Goal: Task Accomplishment & Management: Contribute content

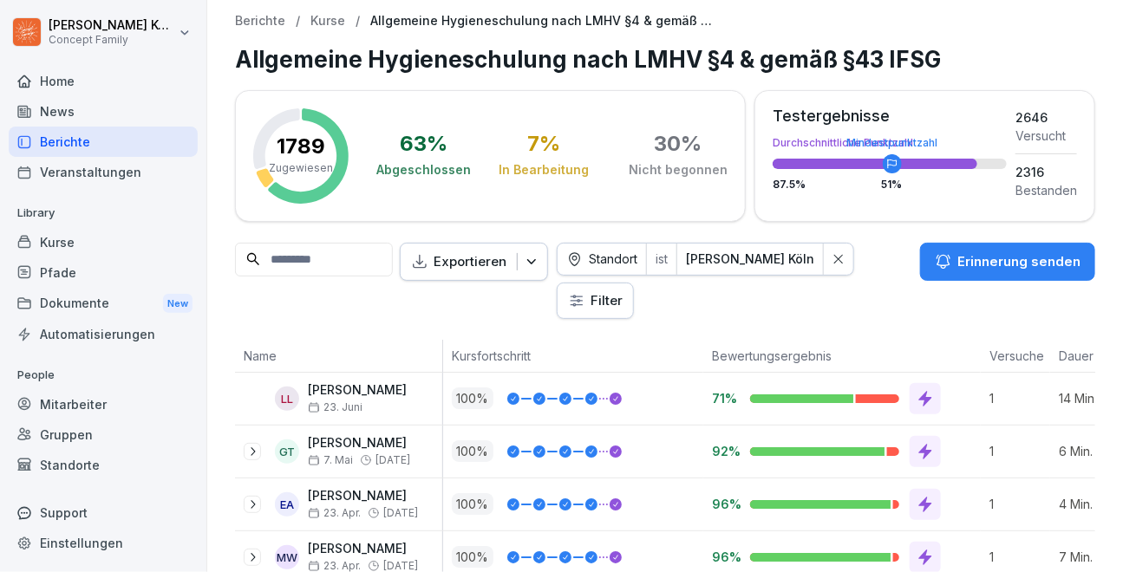
click at [67, 246] on div "Kurse" at bounding box center [103, 242] width 189 height 30
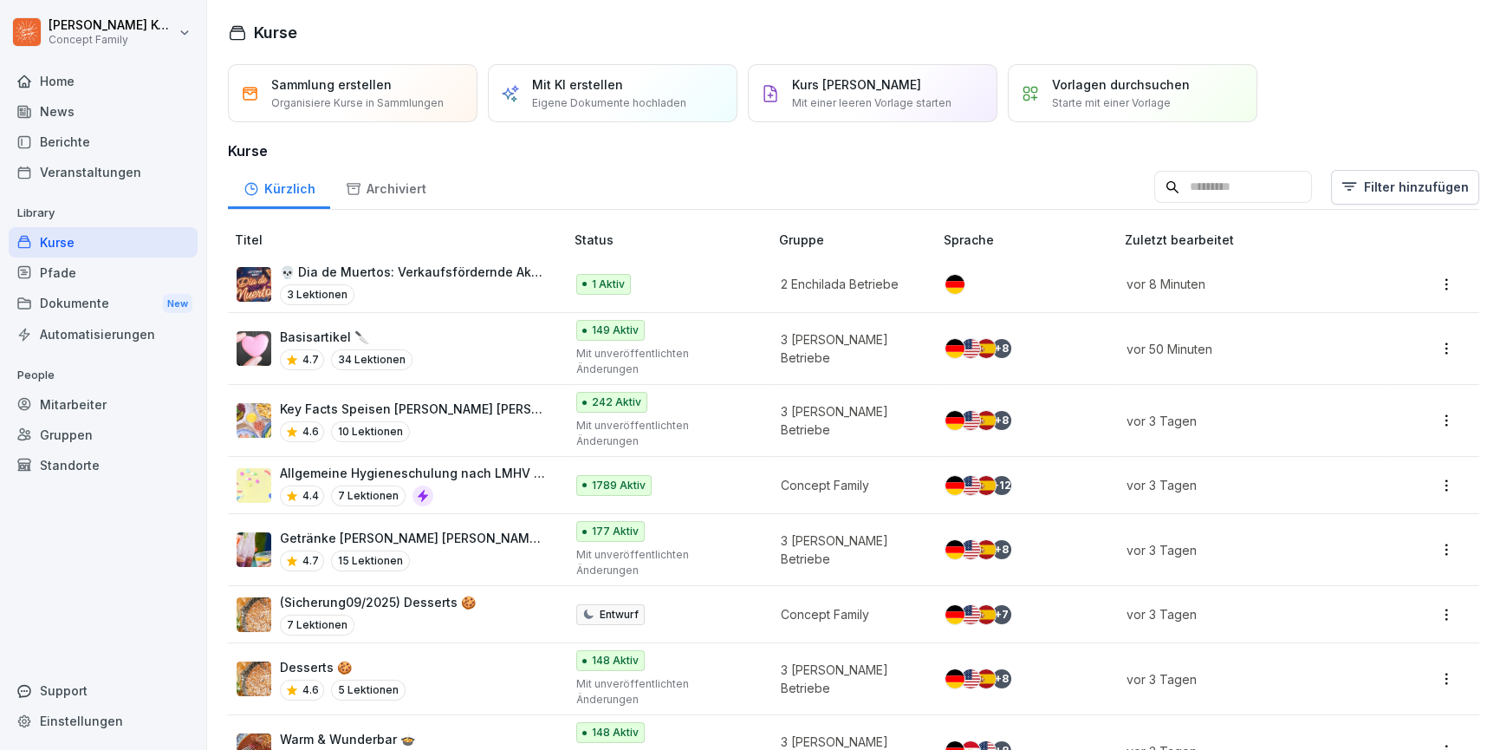
click at [494, 285] on div "3 Lektionen" at bounding box center [413, 294] width 267 height 21
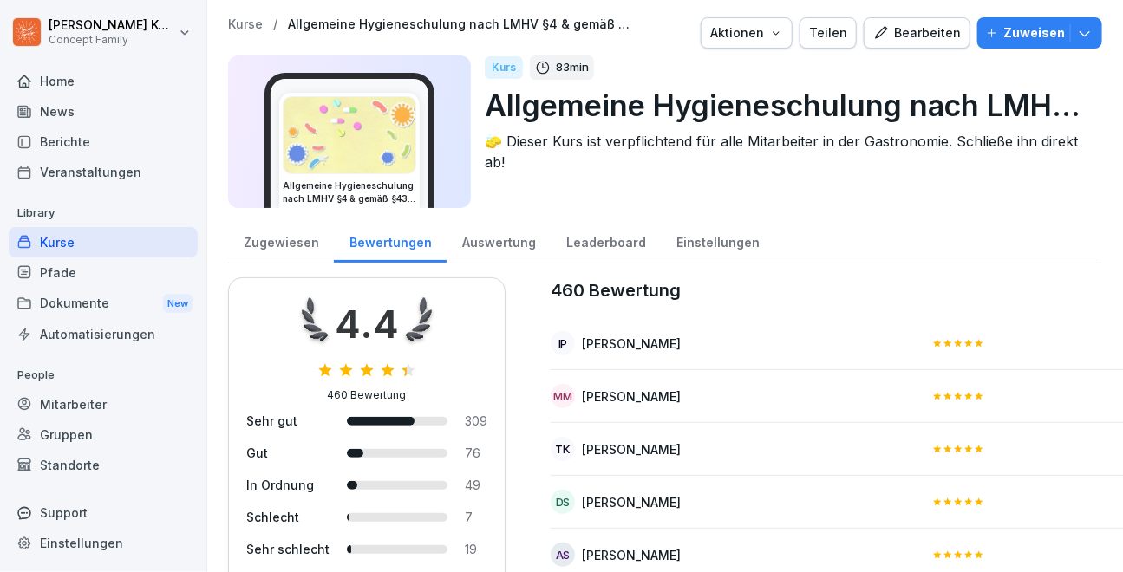
scroll to position [739, 3]
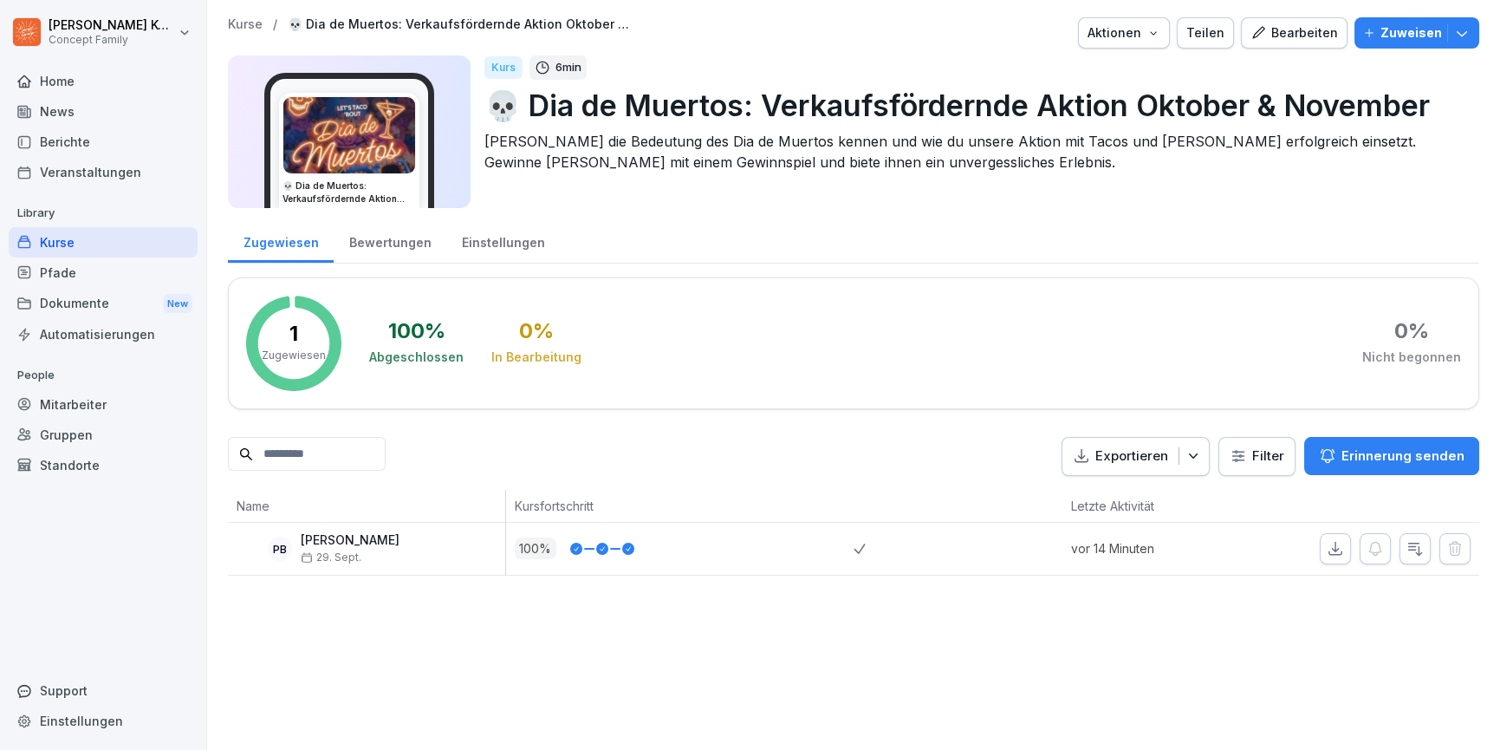
click at [1295, 25] on div "Bearbeiten" at bounding box center [1295, 32] width 88 height 19
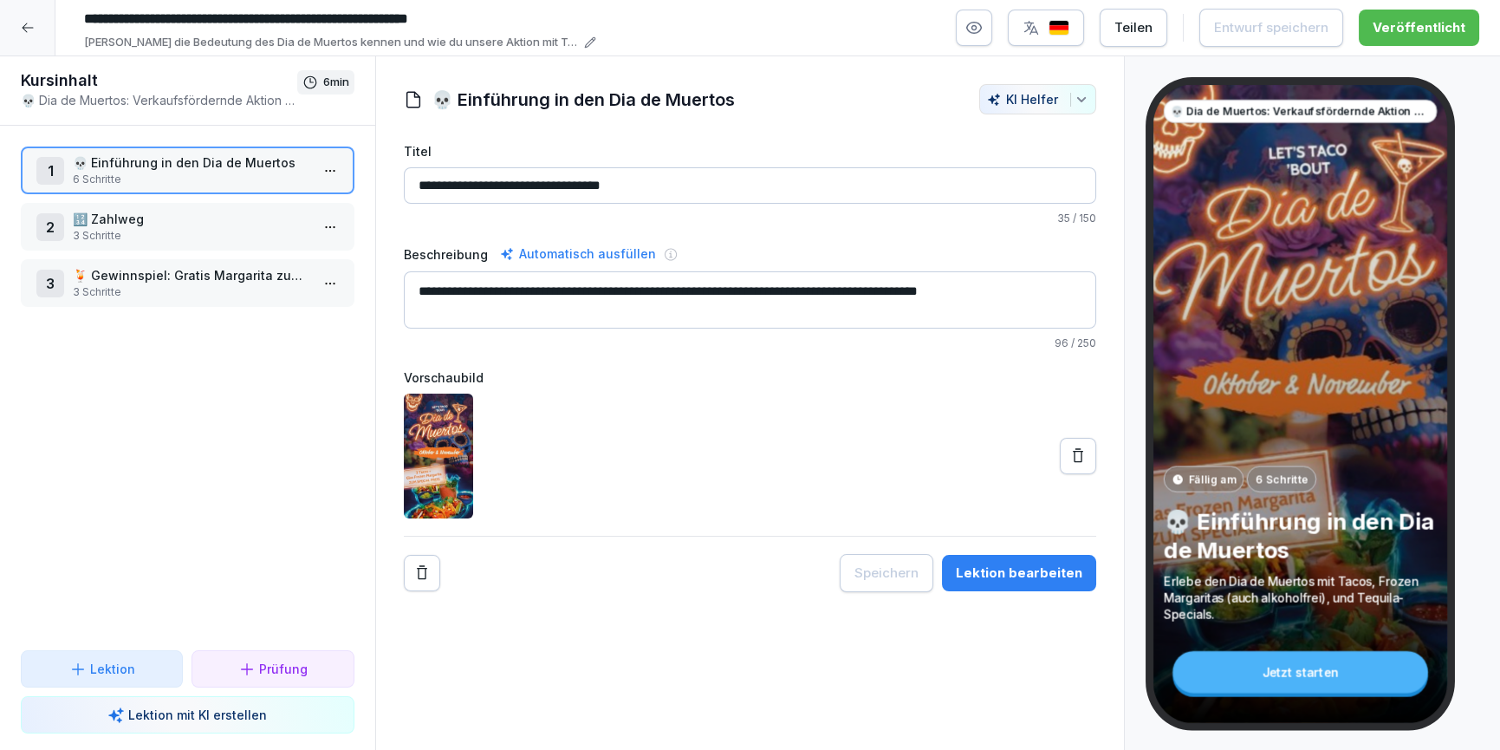
click at [555, 44] on p "Lerne die Bedeutung des Dia de Muertos kennen und wie du unsere Aktion mit Taco…" at bounding box center [331, 42] width 495 height 17
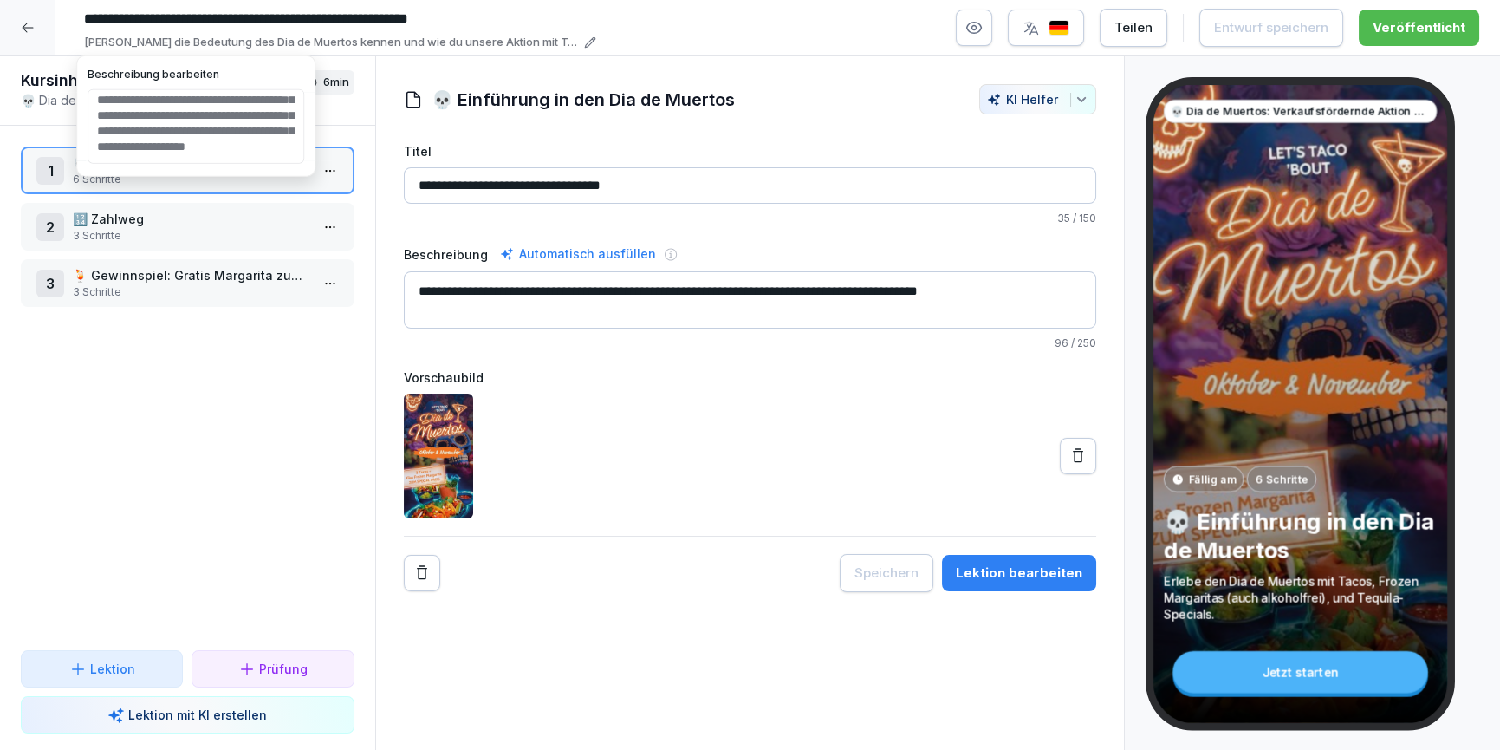
scroll to position [36, 0]
drag, startPoint x: 193, startPoint y: 133, endPoint x: 153, endPoint y: 132, distance: 40.8
click at [153, 132] on textarea "**********" at bounding box center [196, 126] width 217 height 75
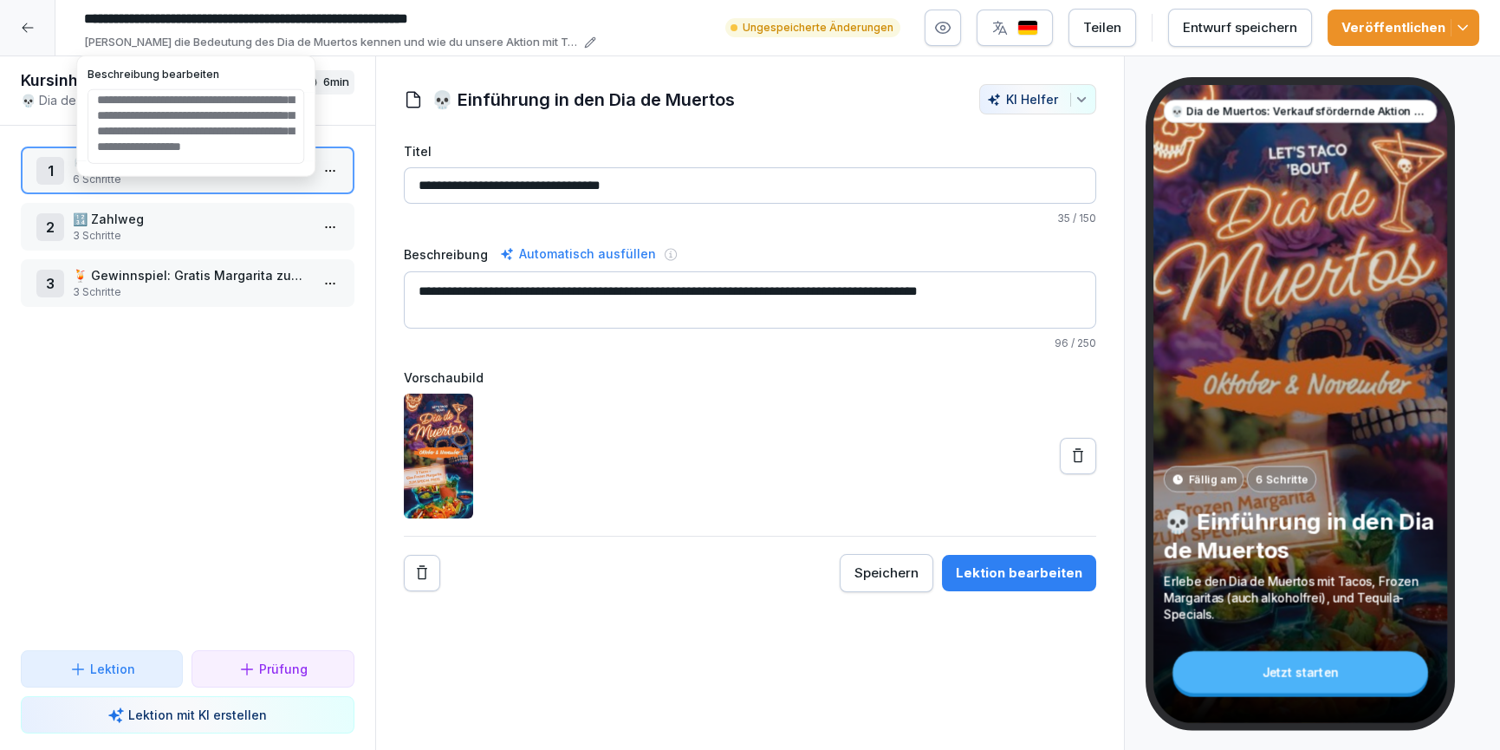
drag, startPoint x: 257, startPoint y: 129, endPoint x: 209, endPoint y: 130, distance: 48.6
click at [209, 130] on textarea "**********" at bounding box center [196, 126] width 217 height 75
type textarea "**********"
click at [245, 147] on textarea "**********" at bounding box center [196, 126] width 217 height 75
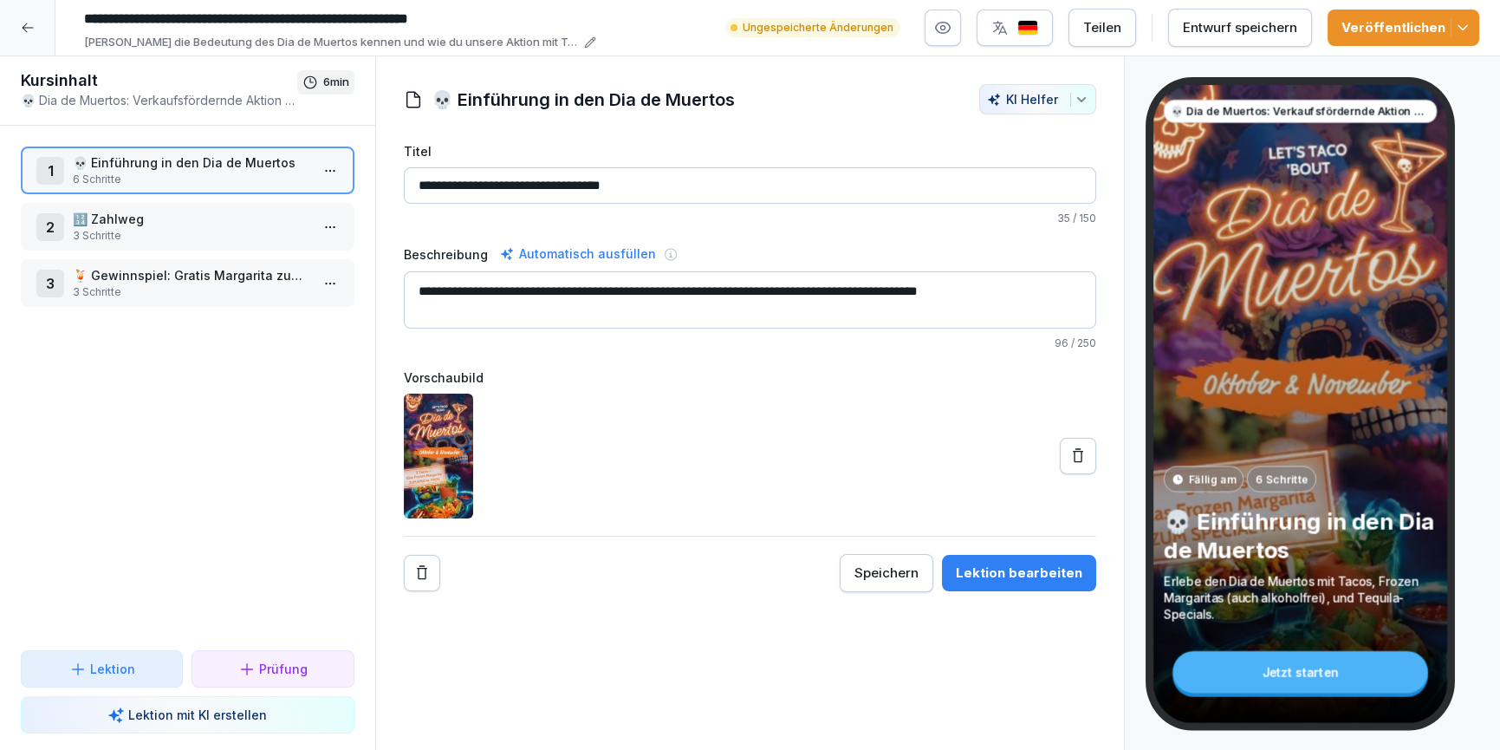
click at [244, 379] on div "1 💀 Einführung in den Dia de Muertos 6 Schritte 2 🔢 Zahlweg 3 Schritte 3 🍹 Gewi…" at bounding box center [187, 388] width 375 height 524
click at [253, 21] on input "**********" at bounding box center [336, 18] width 520 height 29
drag, startPoint x: 205, startPoint y: 20, endPoint x: 544, endPoint y: 21, distance: 339.8
click at [544, 21] on input "**********" at bounding box center [336, 18] width 520 height 29
click at [203, 20] on input "**********" at bounding box center [336, 18] width 520 height 29
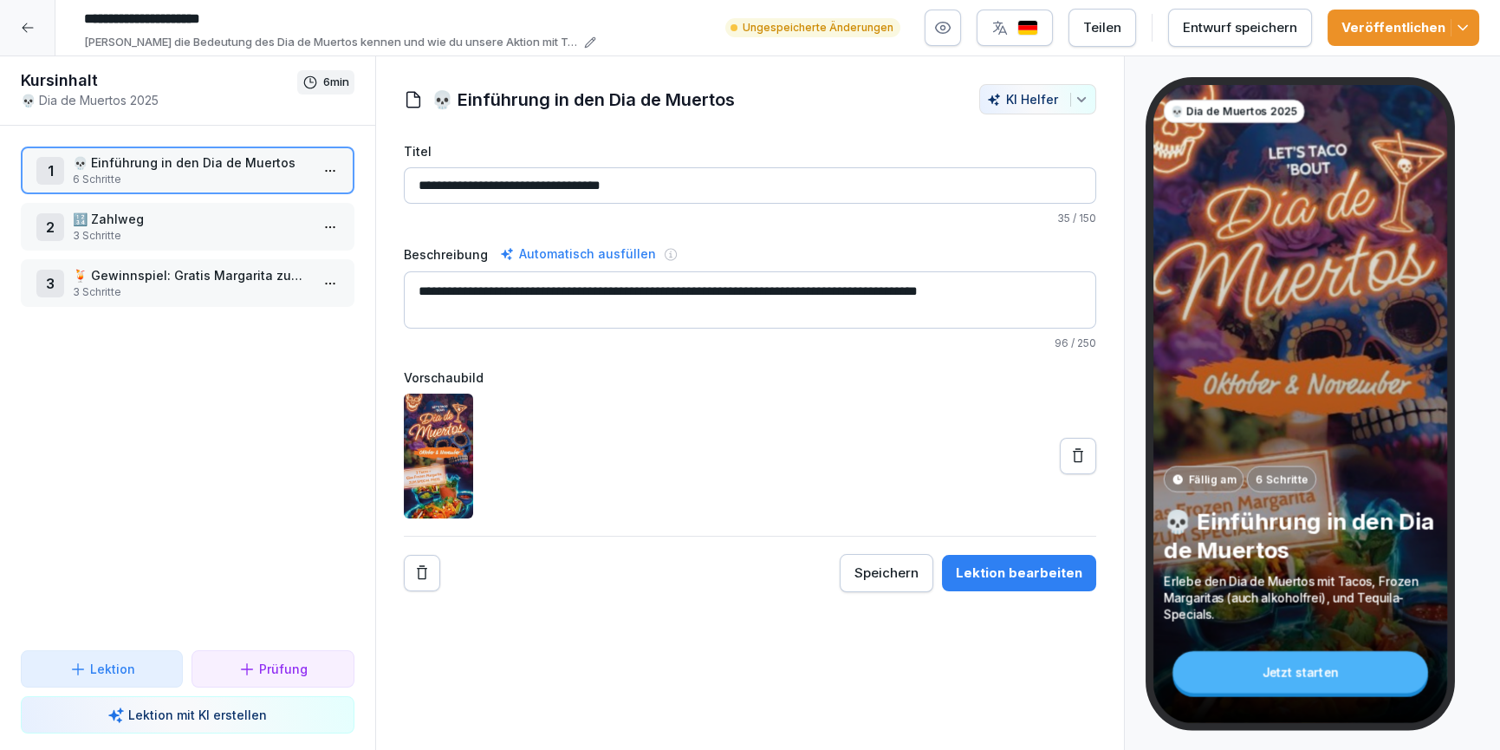
click at [292, 22] on input "**********" at bounding box center [336, 18] width 520 height 29
type input "**********"
click at [625, 316] on textarea "**********" at bounding box center [750, 299] width 693 height 57
click at [1006, 572] on div "Lektion bearbeiten" at bounding box center [1019, 572] width 127 height 19
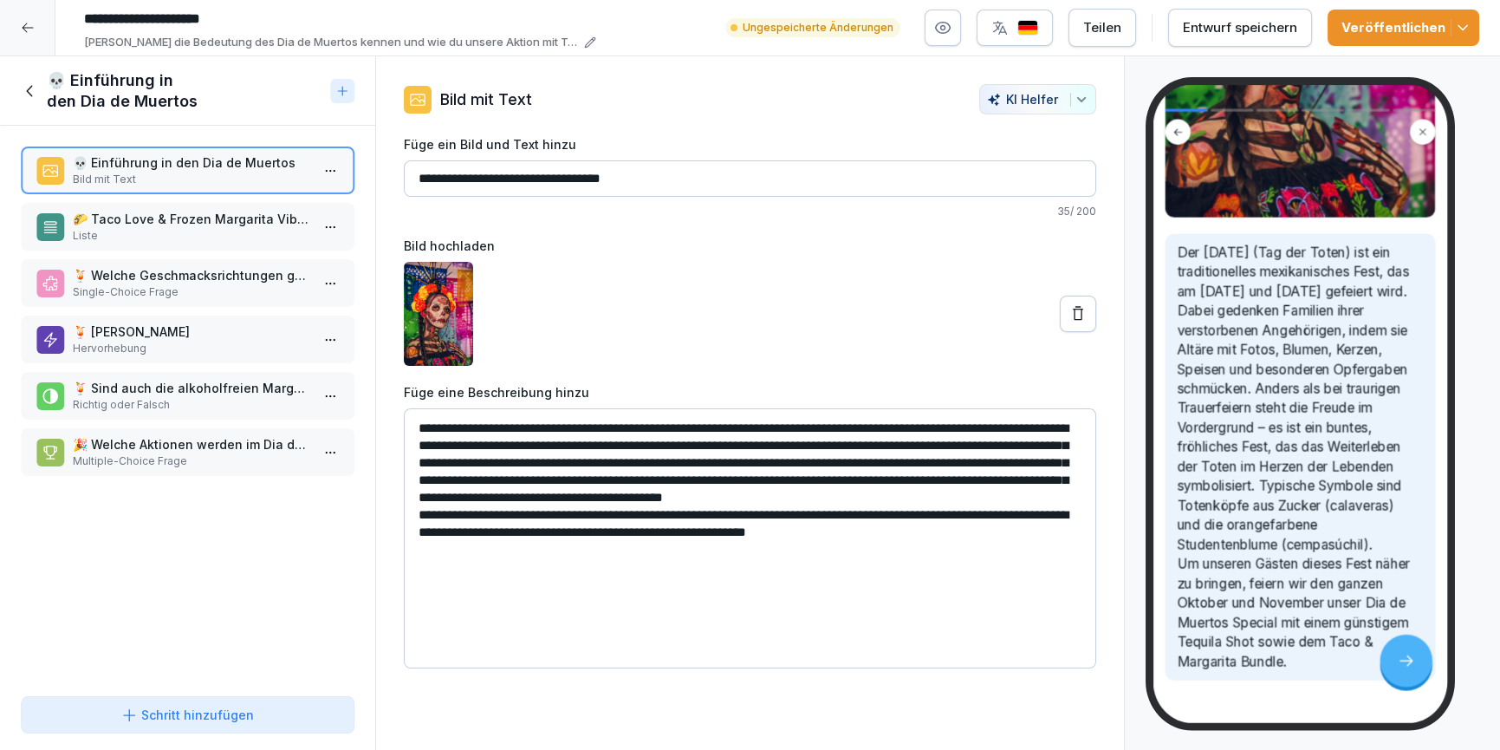
scroll to position [503, 0]
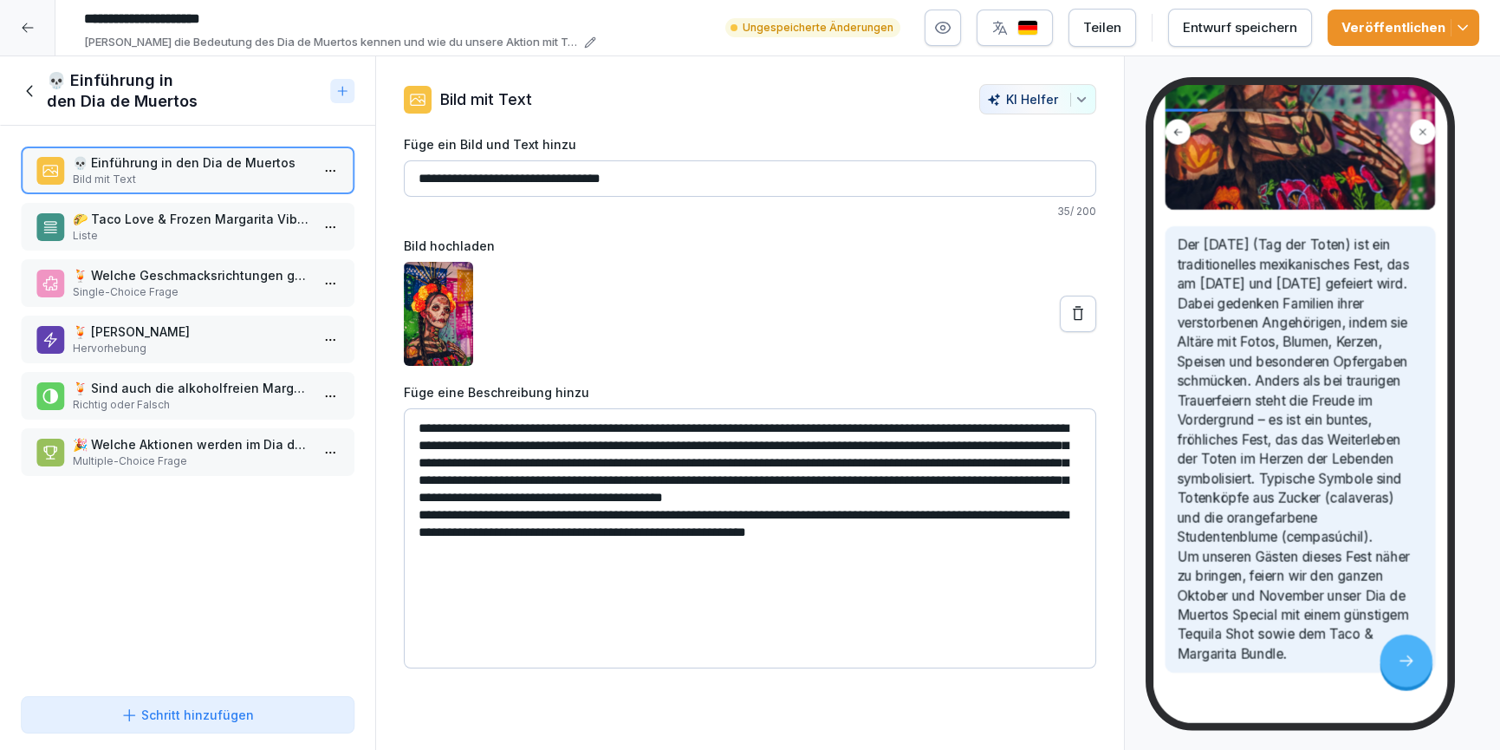
click at [150, 237] on p "Liste" at bounding box center [191, 236] width 237 height 16
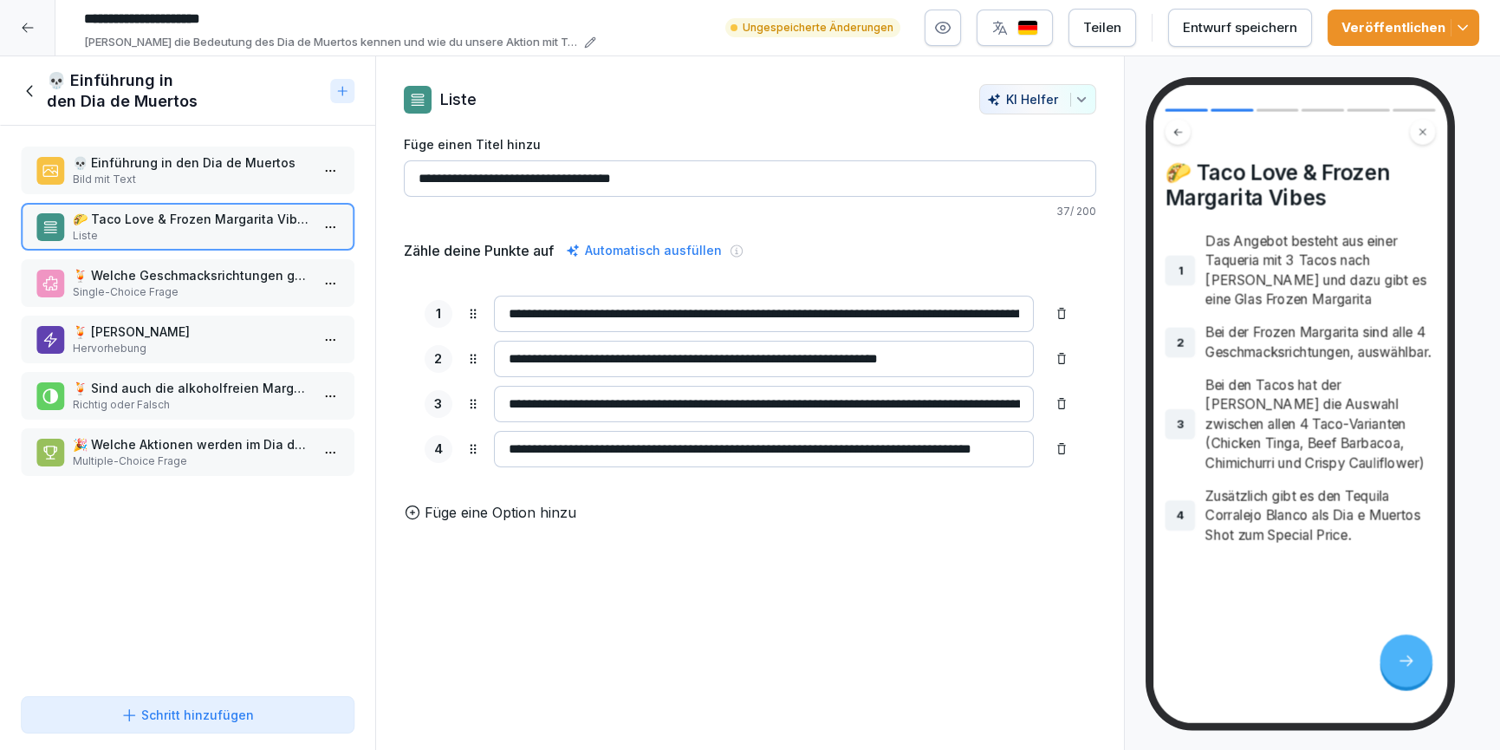
click at [167, 284] on p "Single-Choice Frage" at bounding box center [191, 292] width 237 height 16
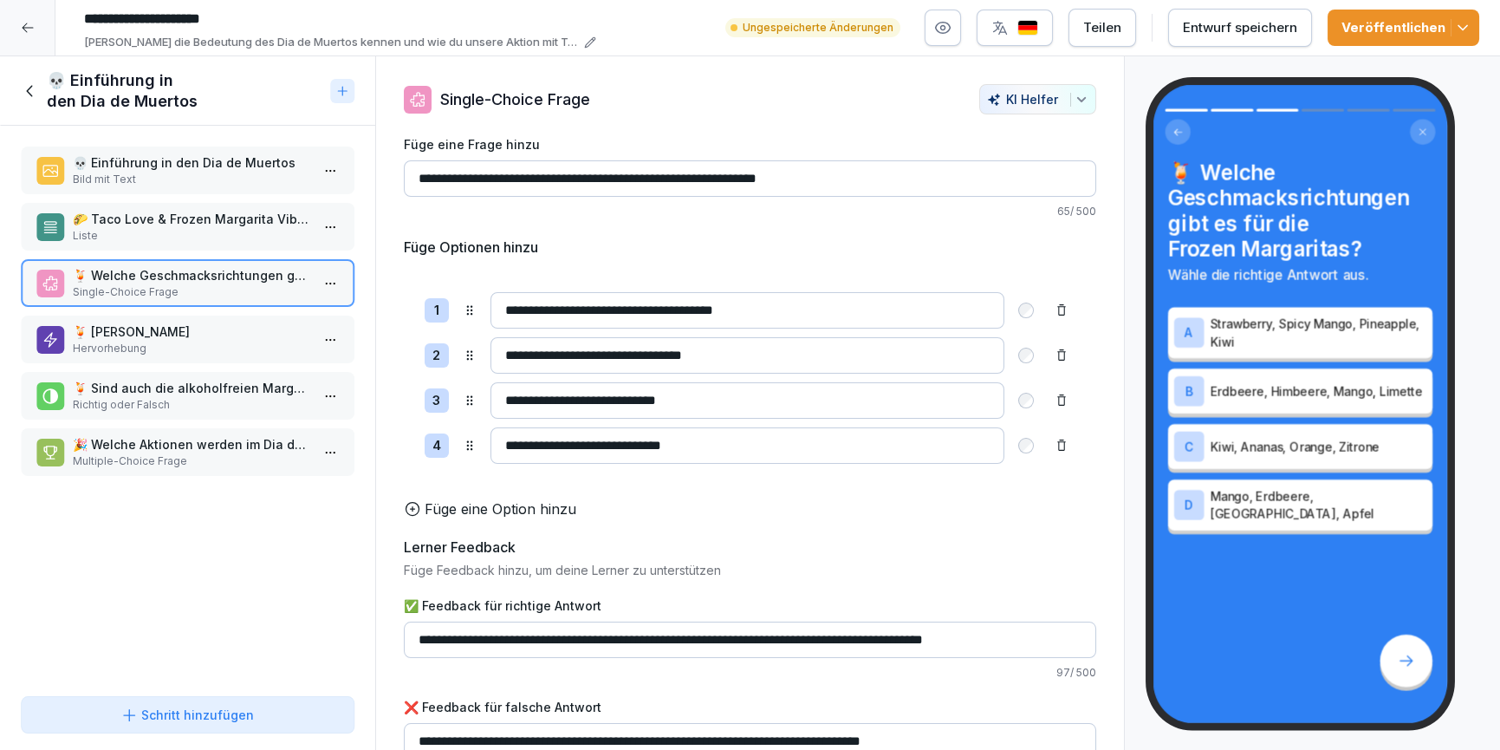
click at [192, 337] on p "🍹 Virgin Margarita" at bounding box center [191, 331] width 237 height 18
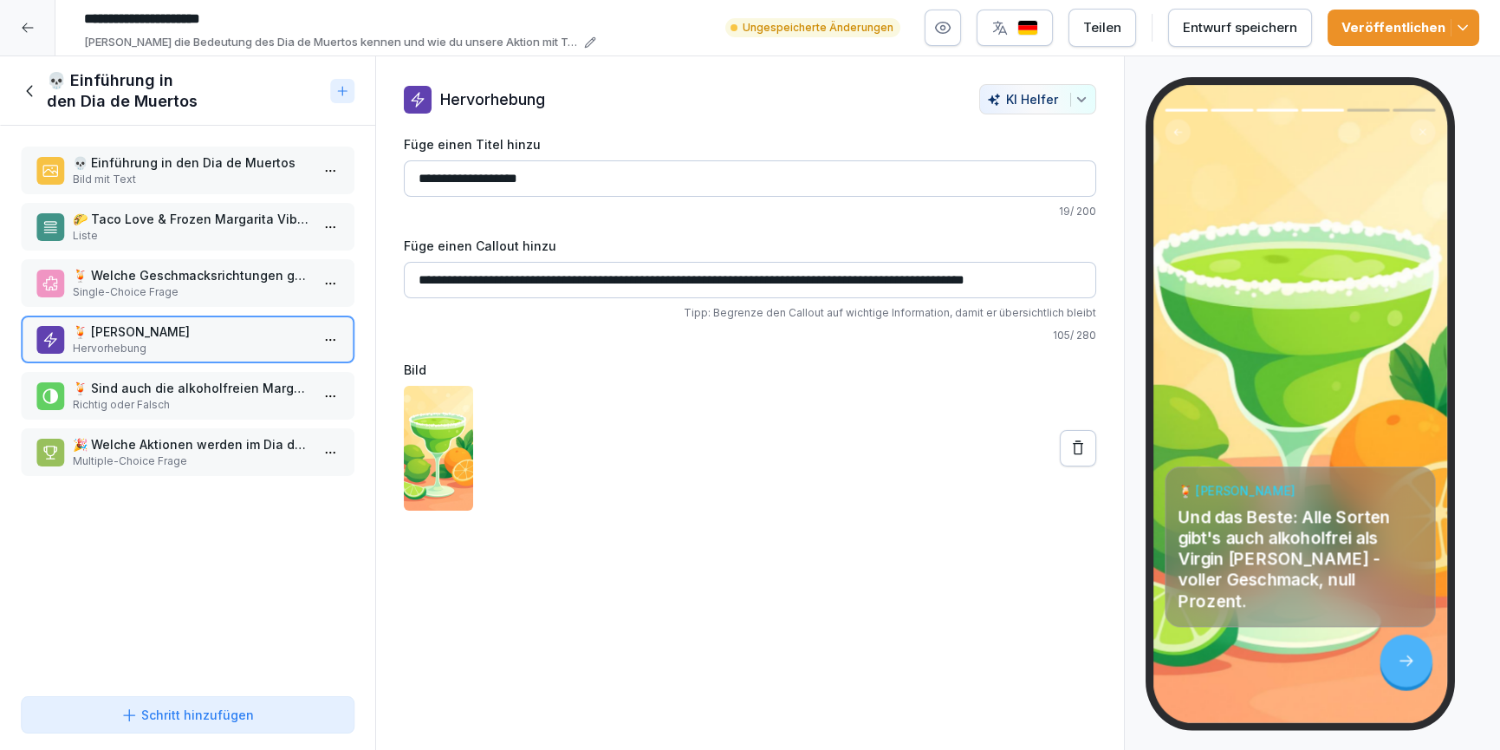
click at [216, 394] on p "🍹 Sind auch die alkoholfreien Margaritas im Angebot enthalten?" at bounding box center [191, 388] width 237 height 18
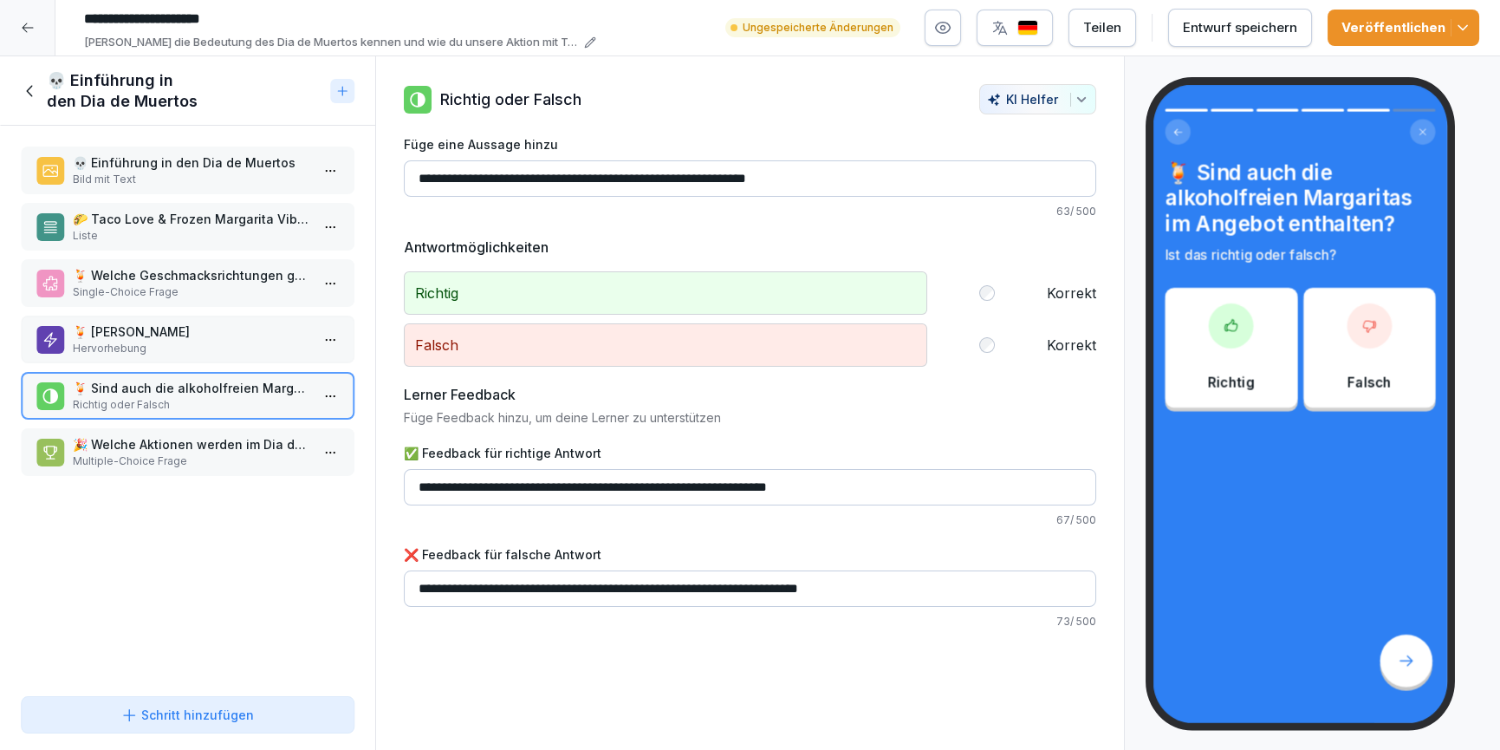
click at [216, 428] on div "🎉 Welche Aktionen werden im Dia de Muertos Special angeboten? Multiple-Choice F…" at bounding box center [188, 452] width 334 height 48
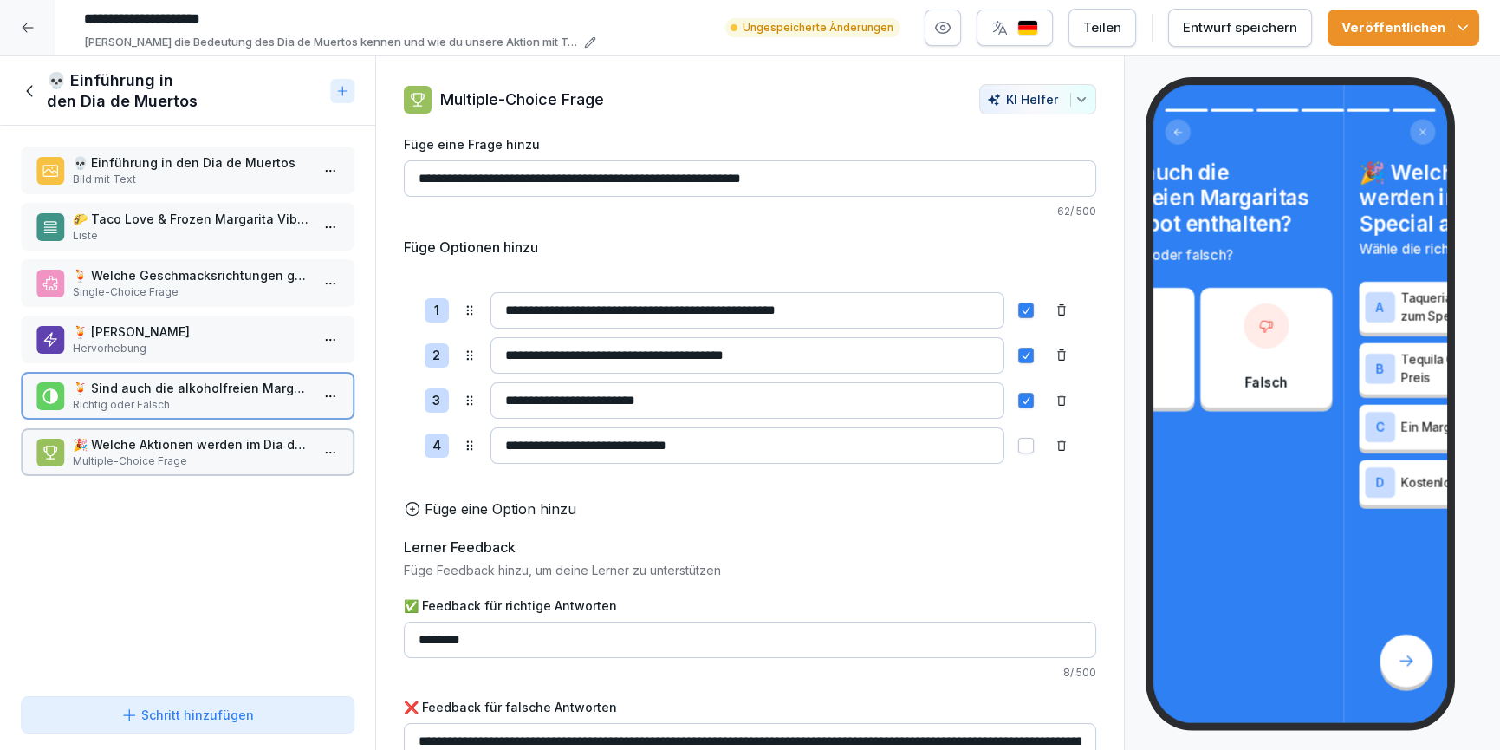
drag, startPoint x: 221, startPoint y: 437, endPoint x: 222, endPoint y: 413, distance: 24.3
click at [221, 435] on p "🎉 Welche Aktionen werden im Dia de Muertos Special angeboten?" at bounding box center [191, 444] width 237 height 18
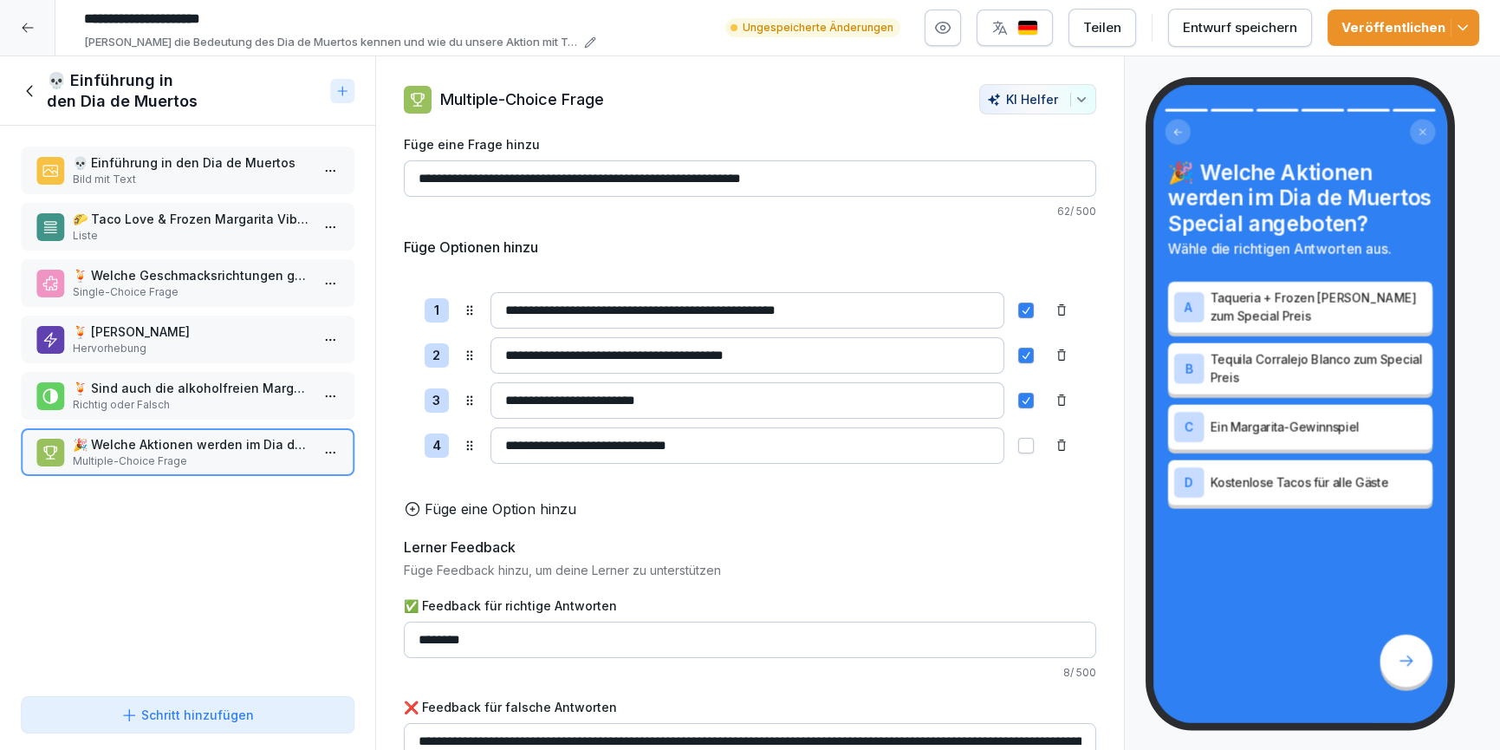
drag, startPoint x: 32, startPoint y: 97, endPoint x: 18, endPoint y: 93, distance: 14.5
click at [32, 97] on icon at bounding box center [30, 90] width 19 height 19
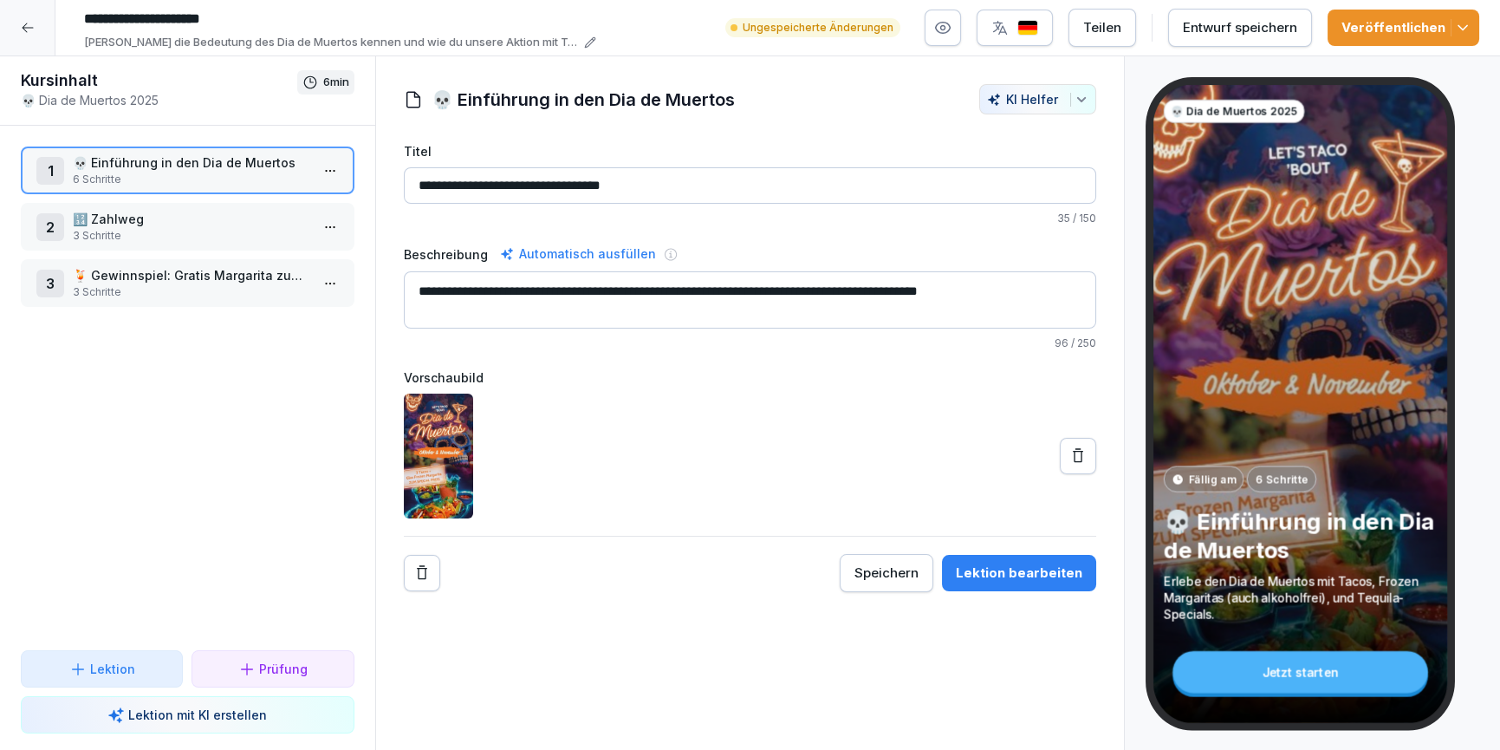
drag, startPoint x: 178, startPoint y: 218, endPoint x: 301, endPoint y: 253, distance: 128.1
click at [192, 221] on p "🔢 Zahlweg" at bounding box center [191, 219] width 237 height 18
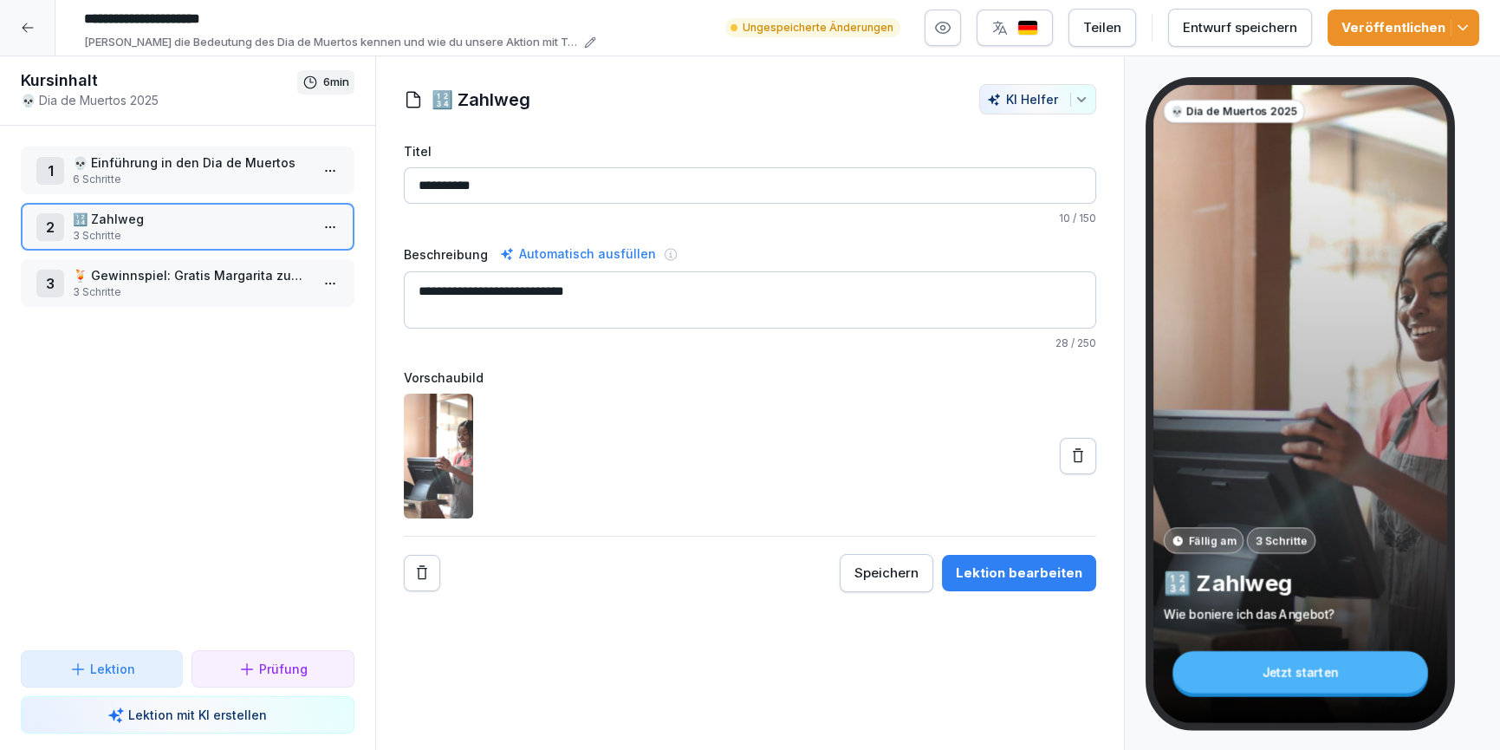
click at [1012, 569] on div "Lektion bearbeiten" at bounding box center [1019, 572] width 127 height 19
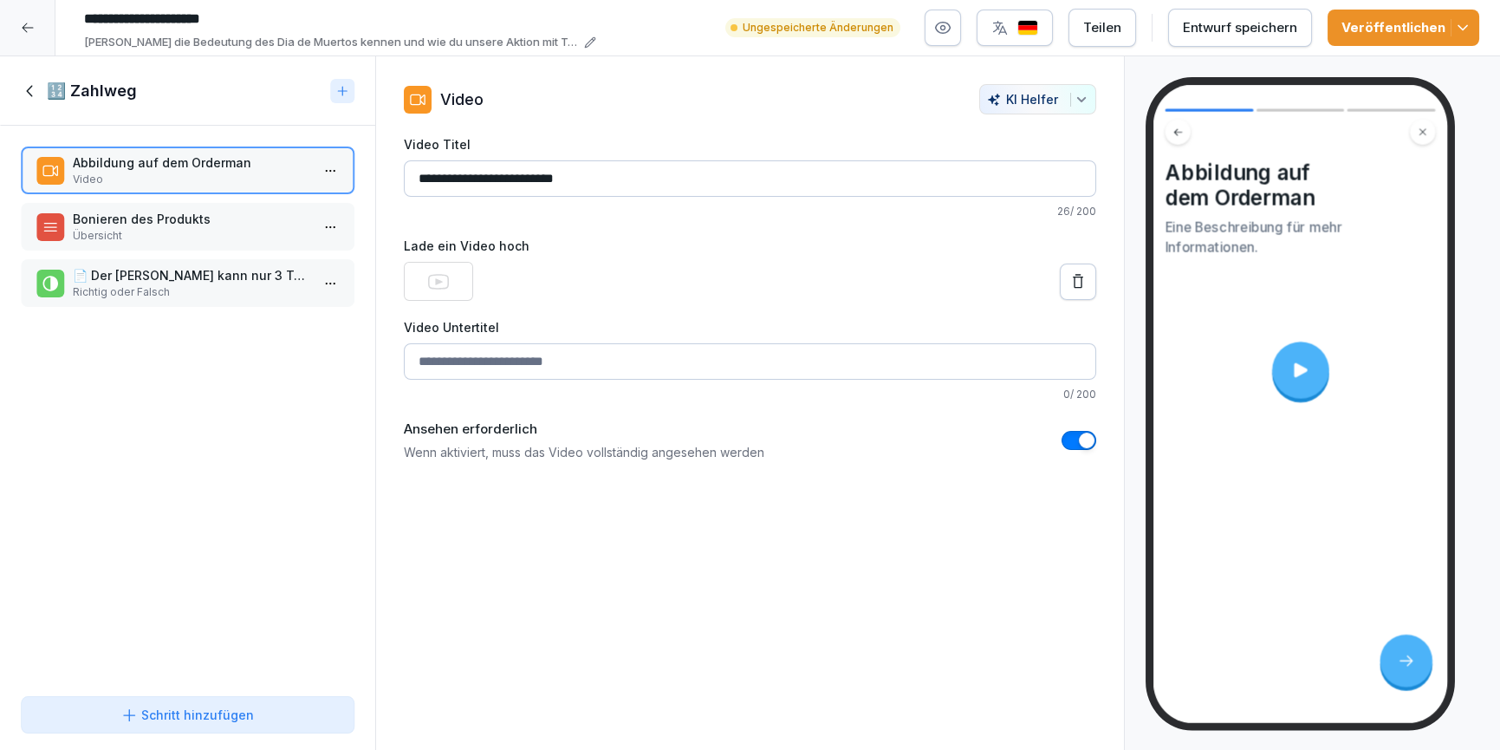
click at [1303, 371] on icon at bounding box center [1300, 369] width 13 height 15
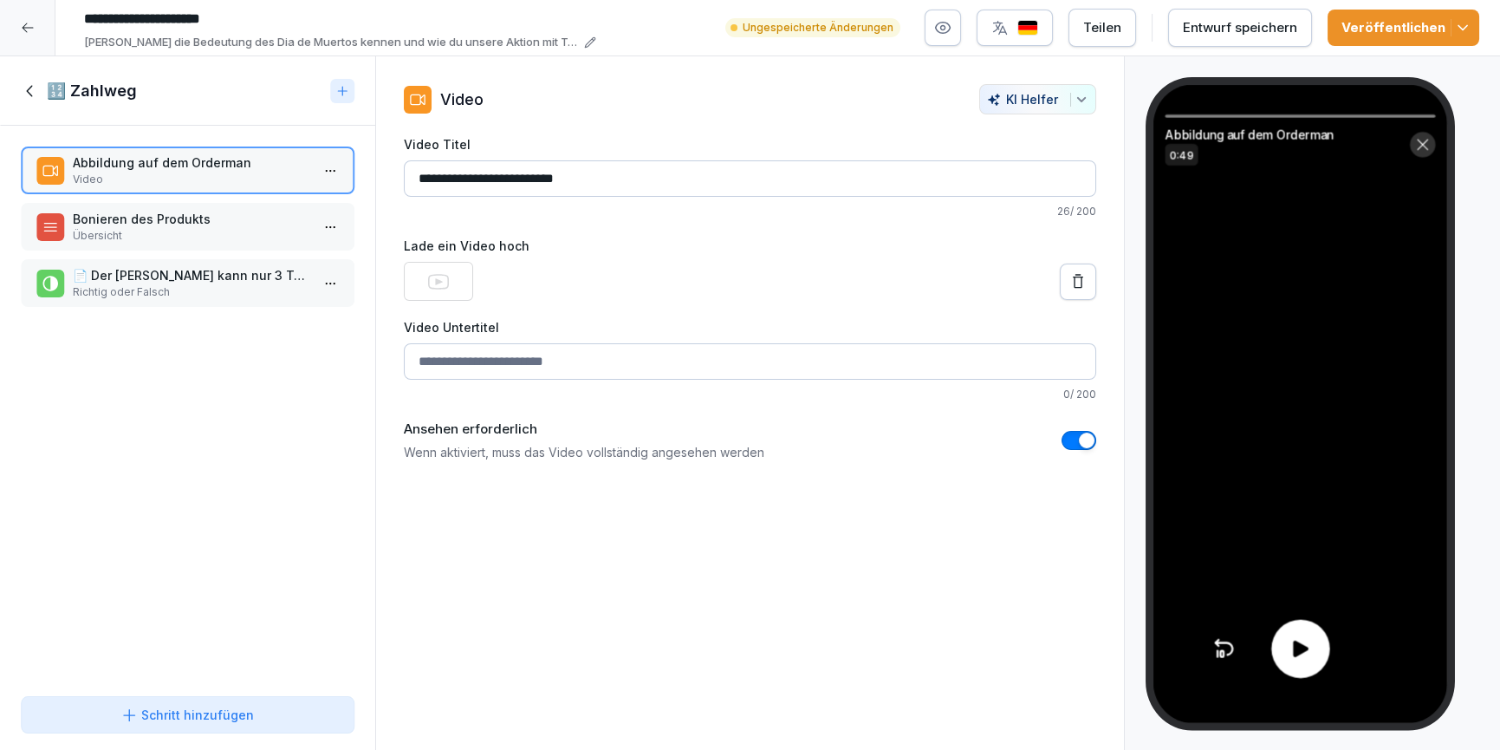
click at [199, 231] on p "Übersicht" at bounding box center [191, 236] width 237 height 16
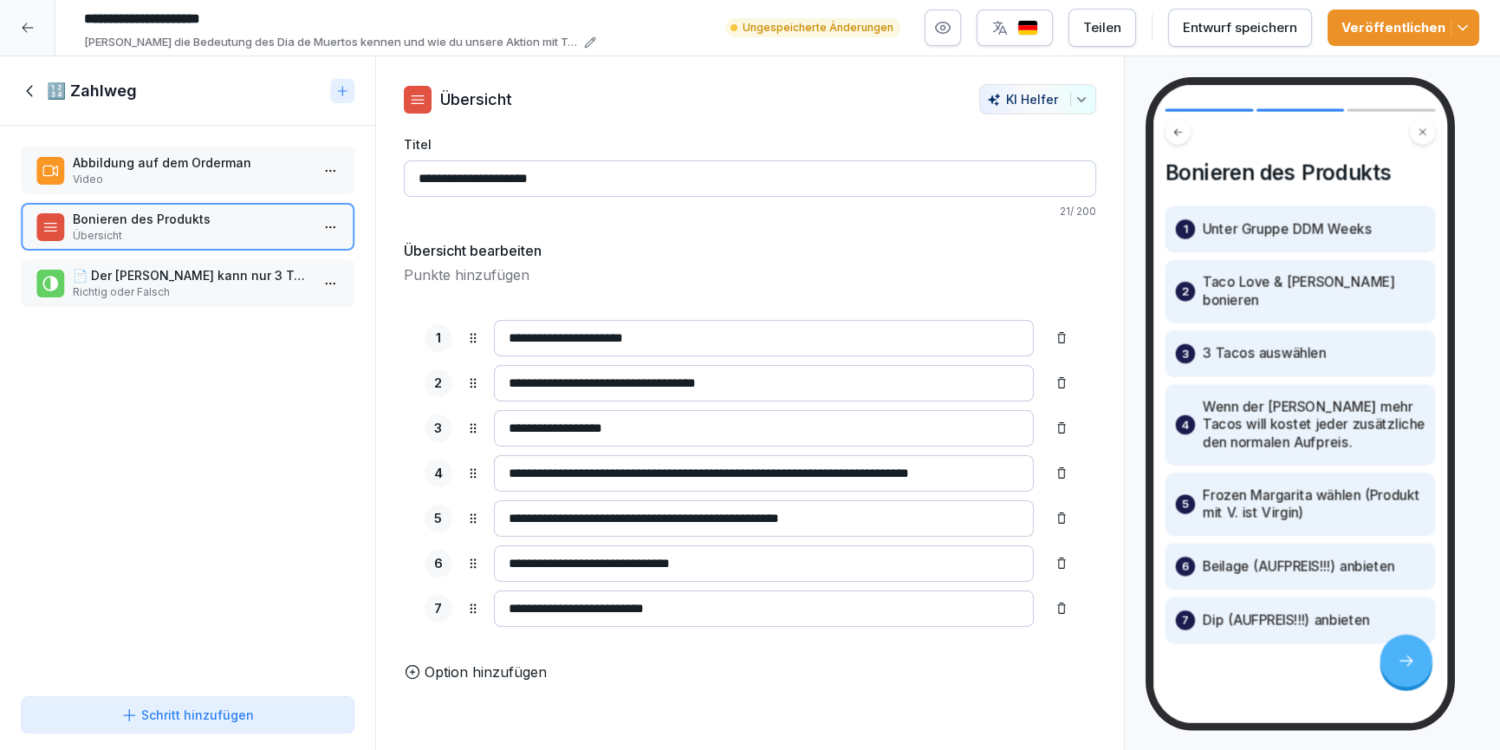
click at [193, 269] on p "📄 Der Gast kann nur 3 Tacos und keine Beilage nehmen." at bounding box center [191, 275] width 237 height 18
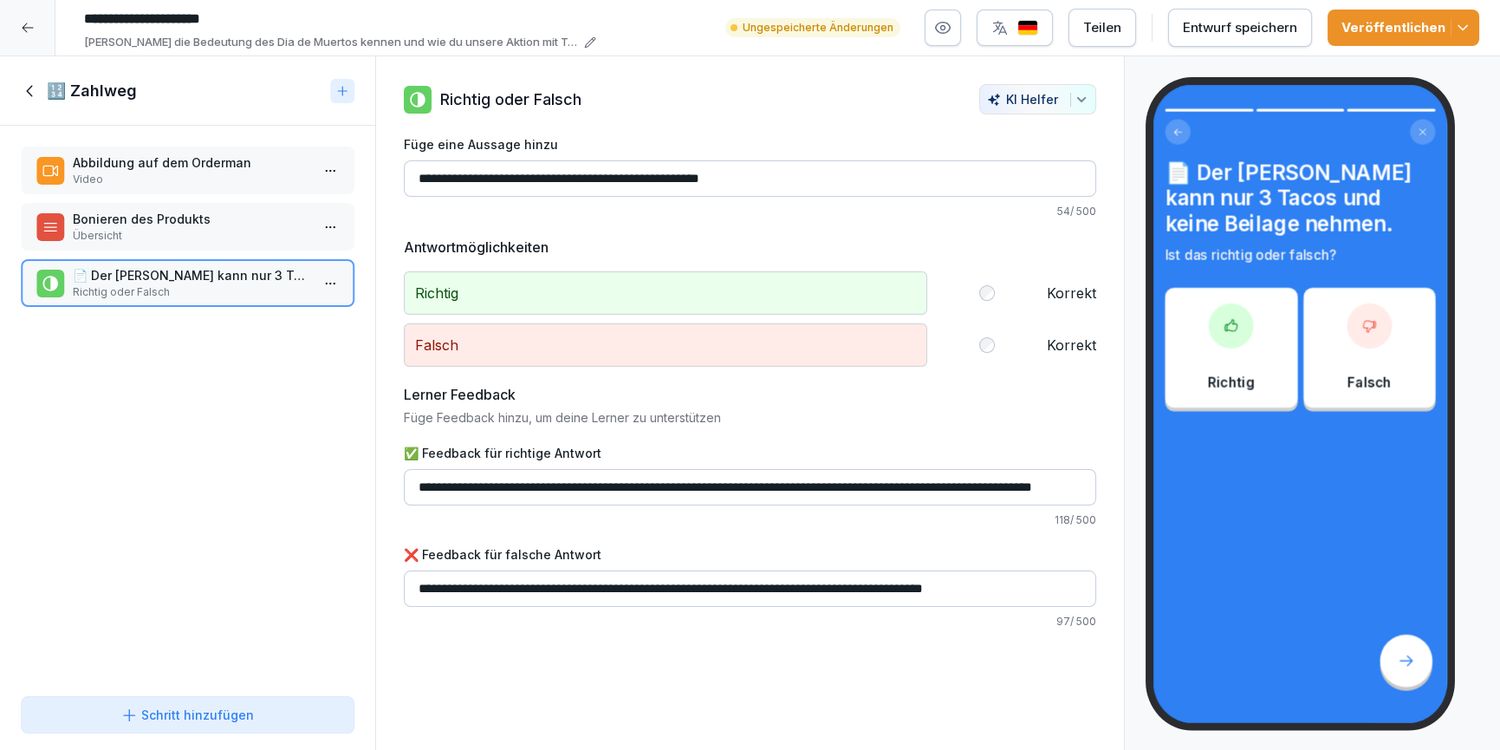
click at [23, 89] on icon at bounding box center [30, 90] width 19 height 19
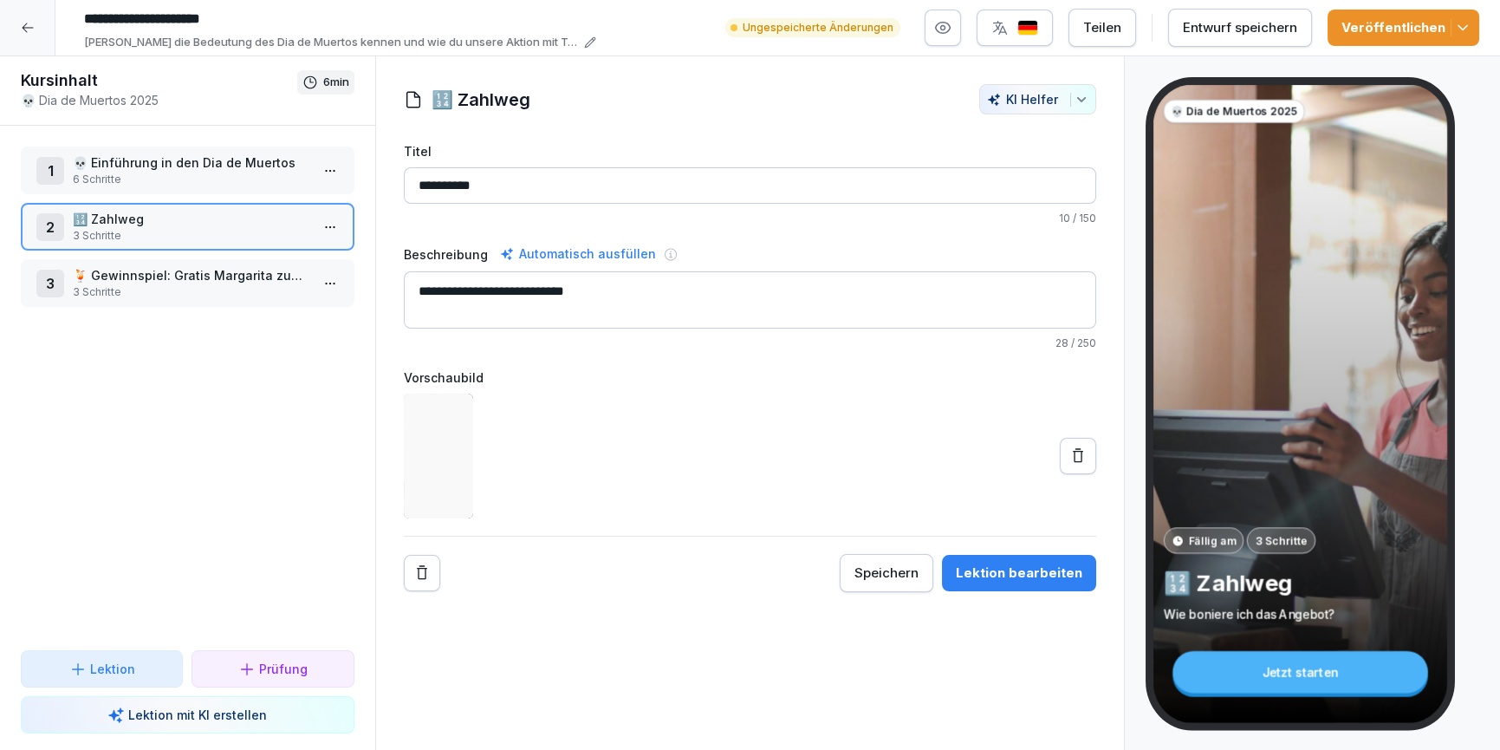
click at [177, 301] on div "3 🍹 Gewinnspiel: Gratis Margarita zum Hauptgericht 3 Schritte" at bounding box center [188, 283] width 334 height 48
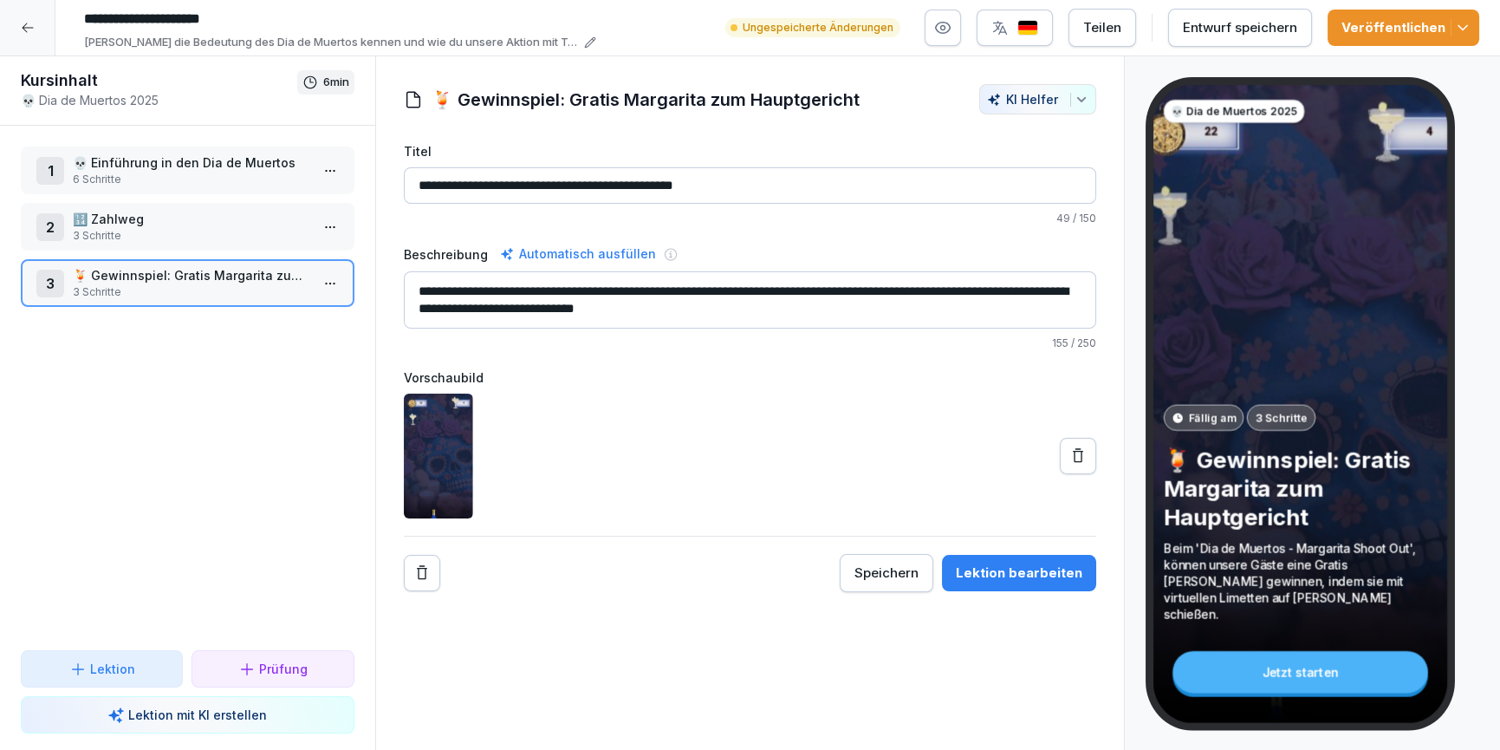
click at [973, 570] on div "Lektion bearbeiten" at bounding box center [1019, 572] width 127 height 19
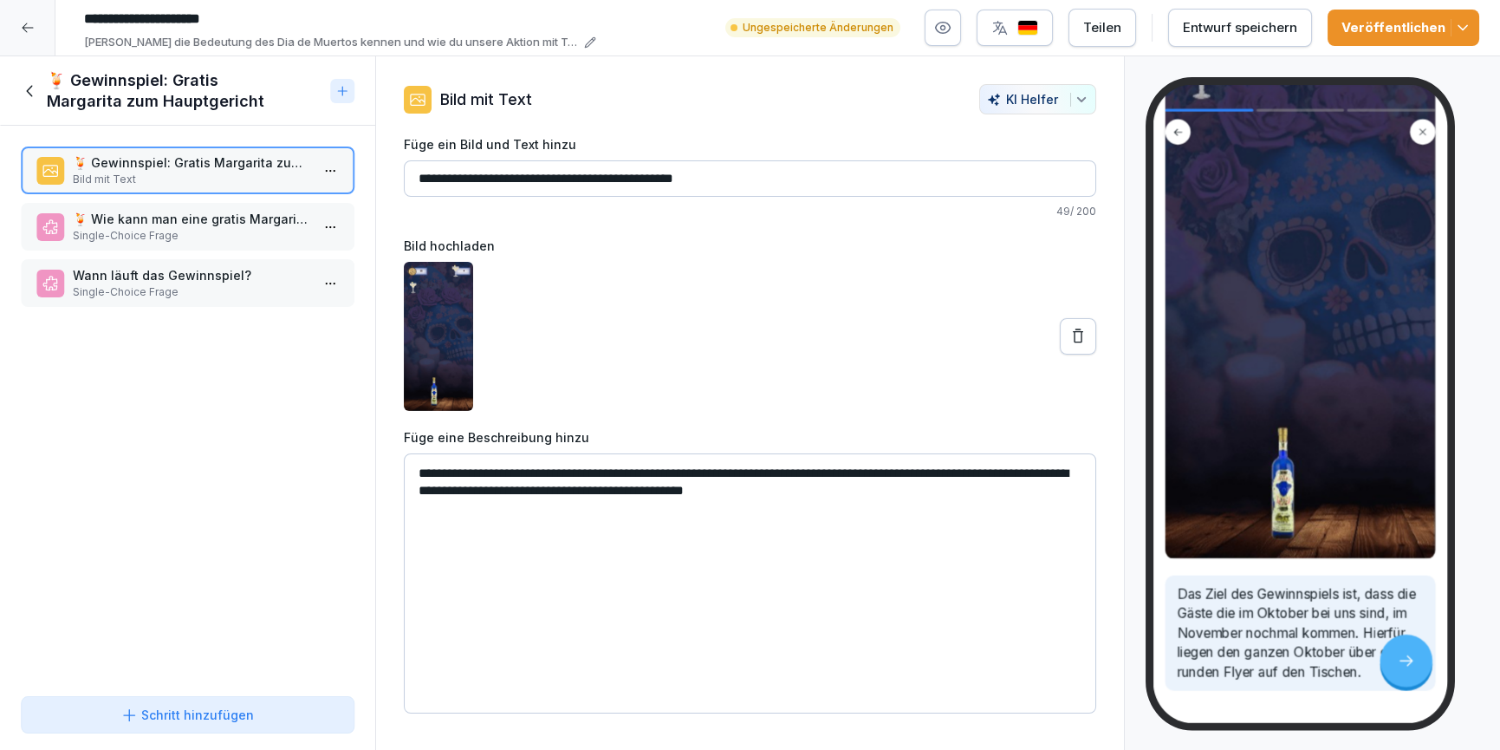
scroll to position [413, 0]
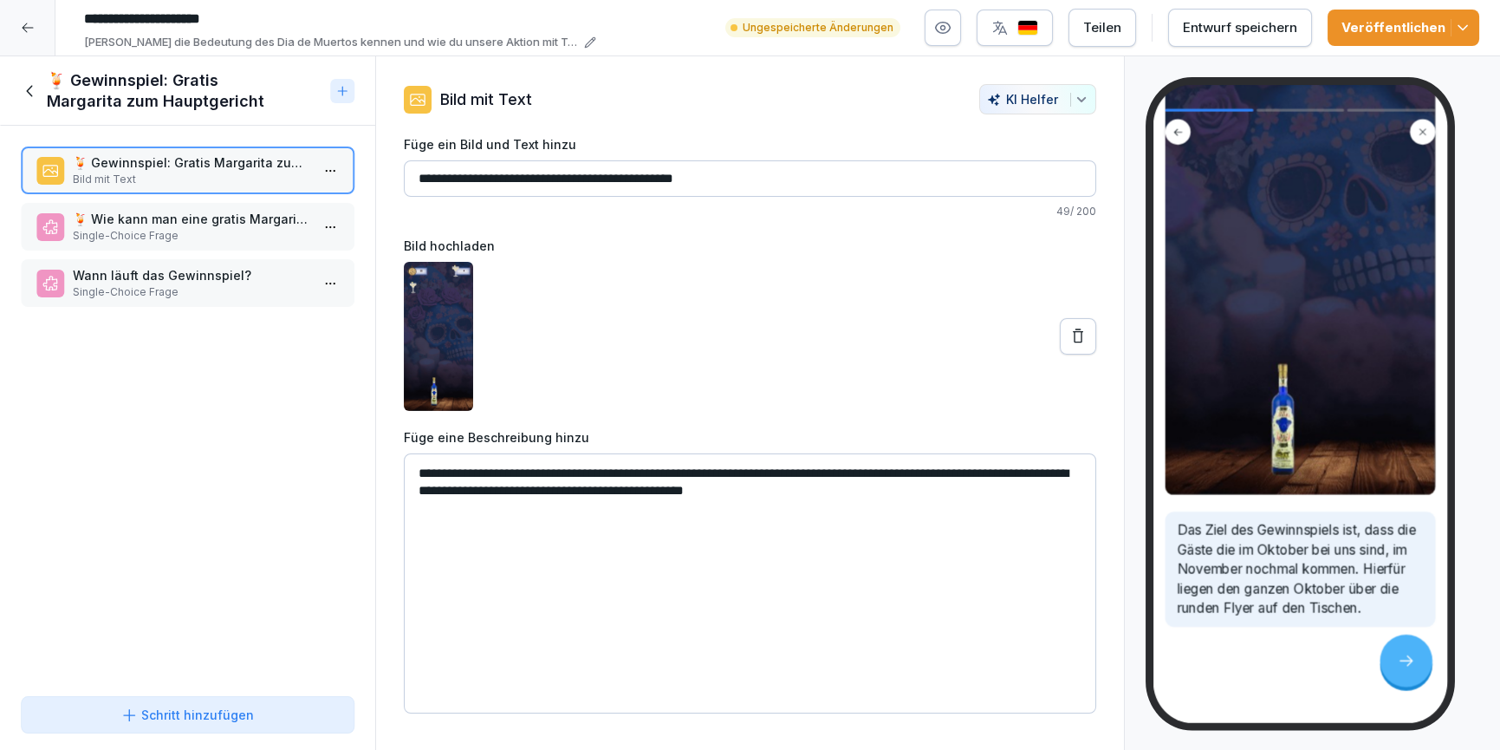
drag, startPoint x: 204, startPoint y: 211, endPoint x: 67, endPoint y: 83, distance: 187.1
click at [204, 211] on p "🍹 Wie kann man eine gratis Margarita gewinnen?" at bounding box center [191, 219] width 237 height 18
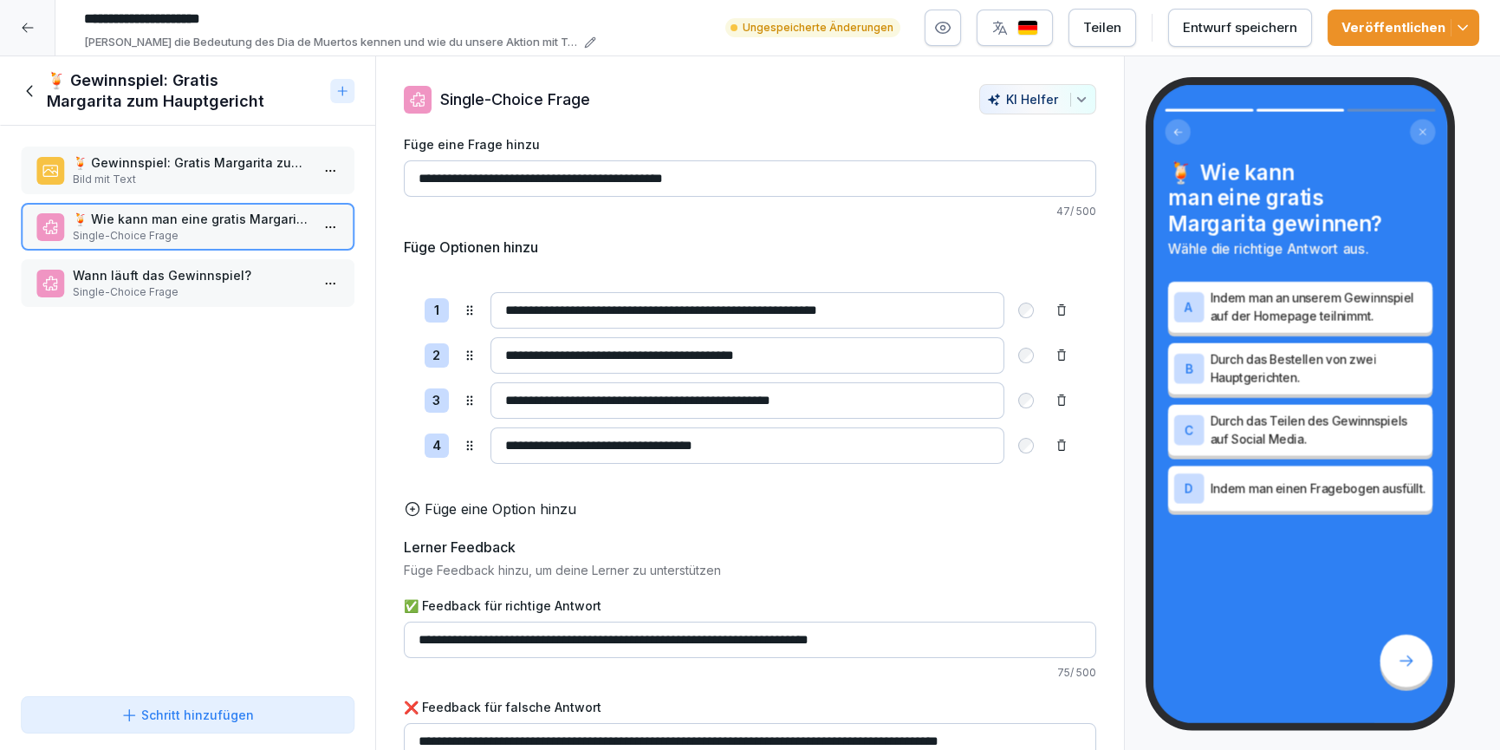
click at [31, 100] on div "🍹 Gewinnspiel: Gratis Margarita zum Hauptgericht" at bounding box center [172, 91] width 303 height 42
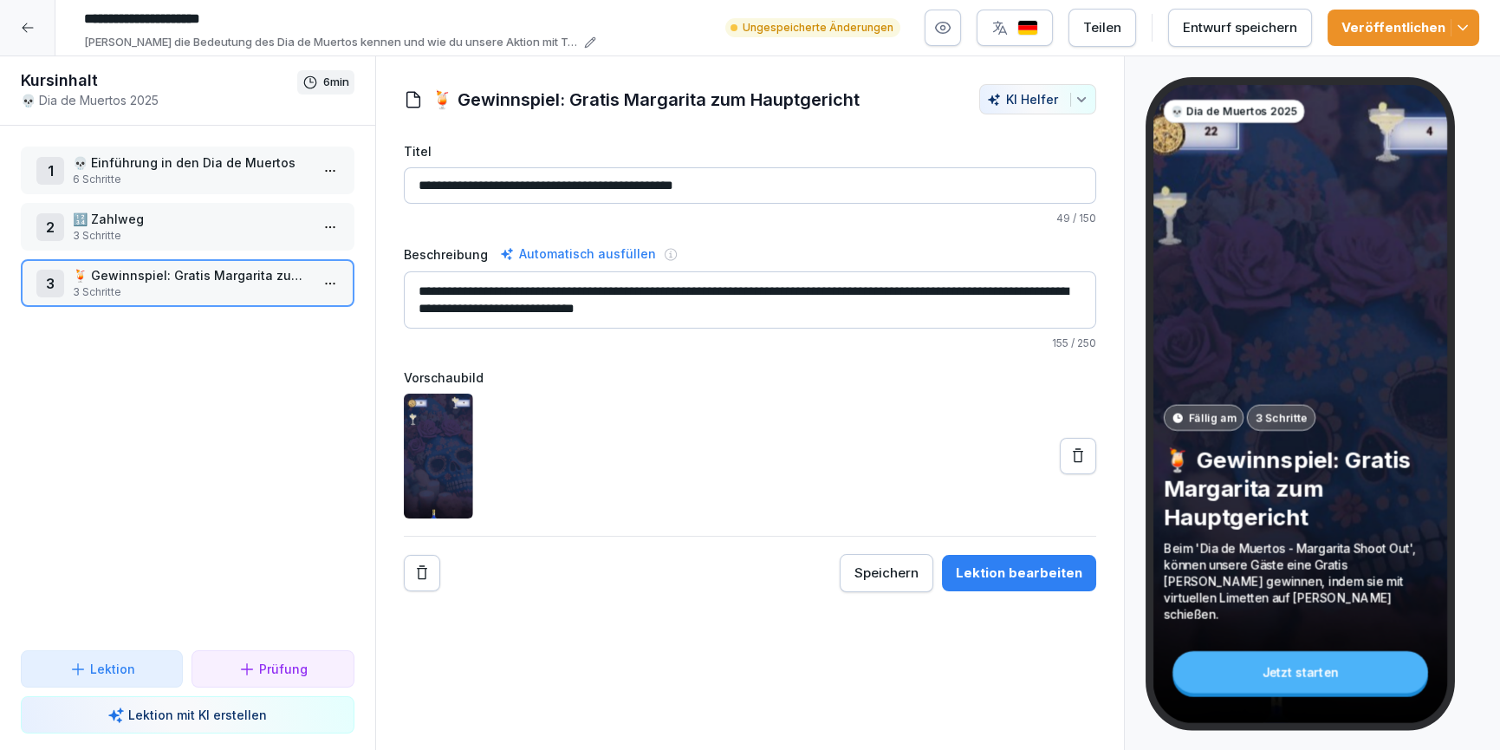
click at [36, 43] on div at bounding box center [27, 27] width 55 height 55
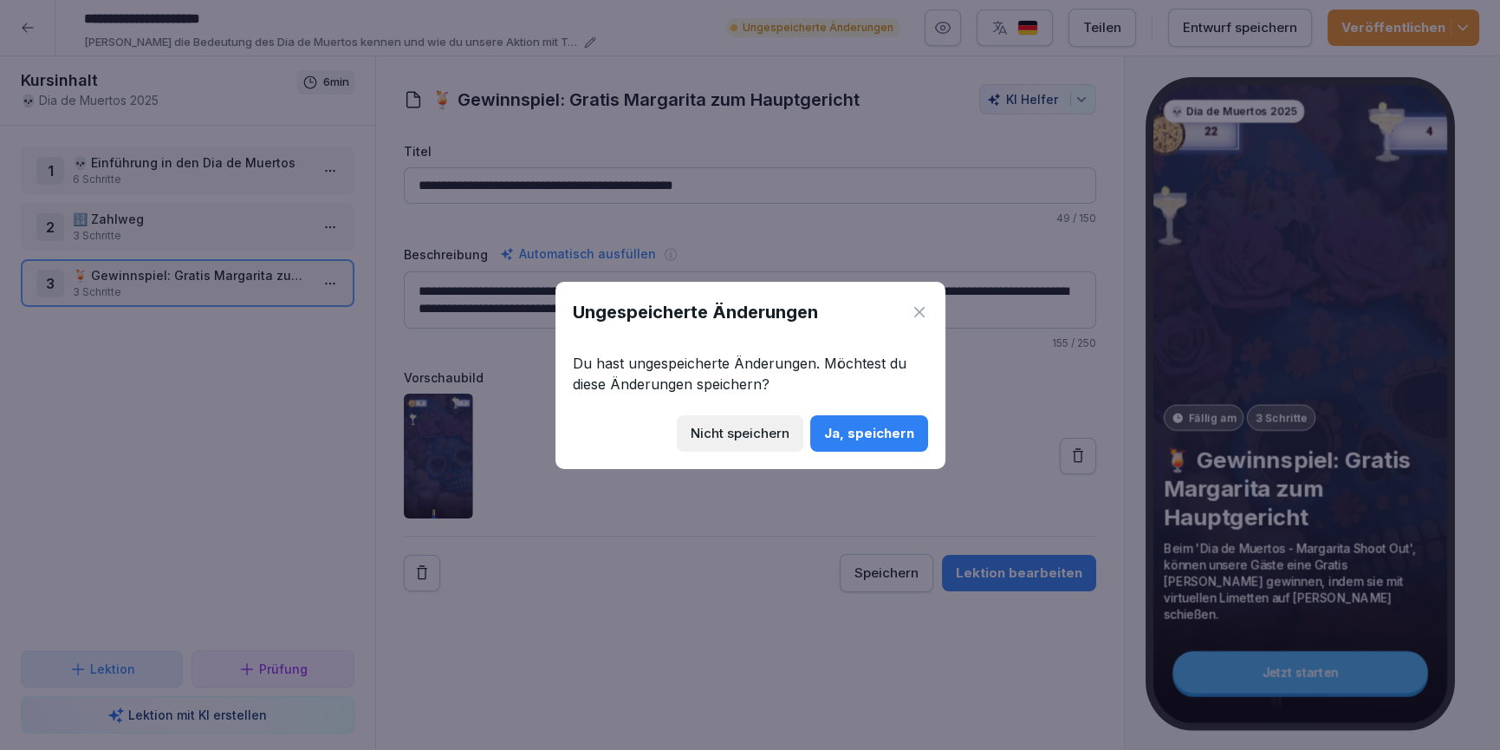
click at [865, 433] on div "Ja, speichern" at bounding box center [869, 433] width 90 height 19
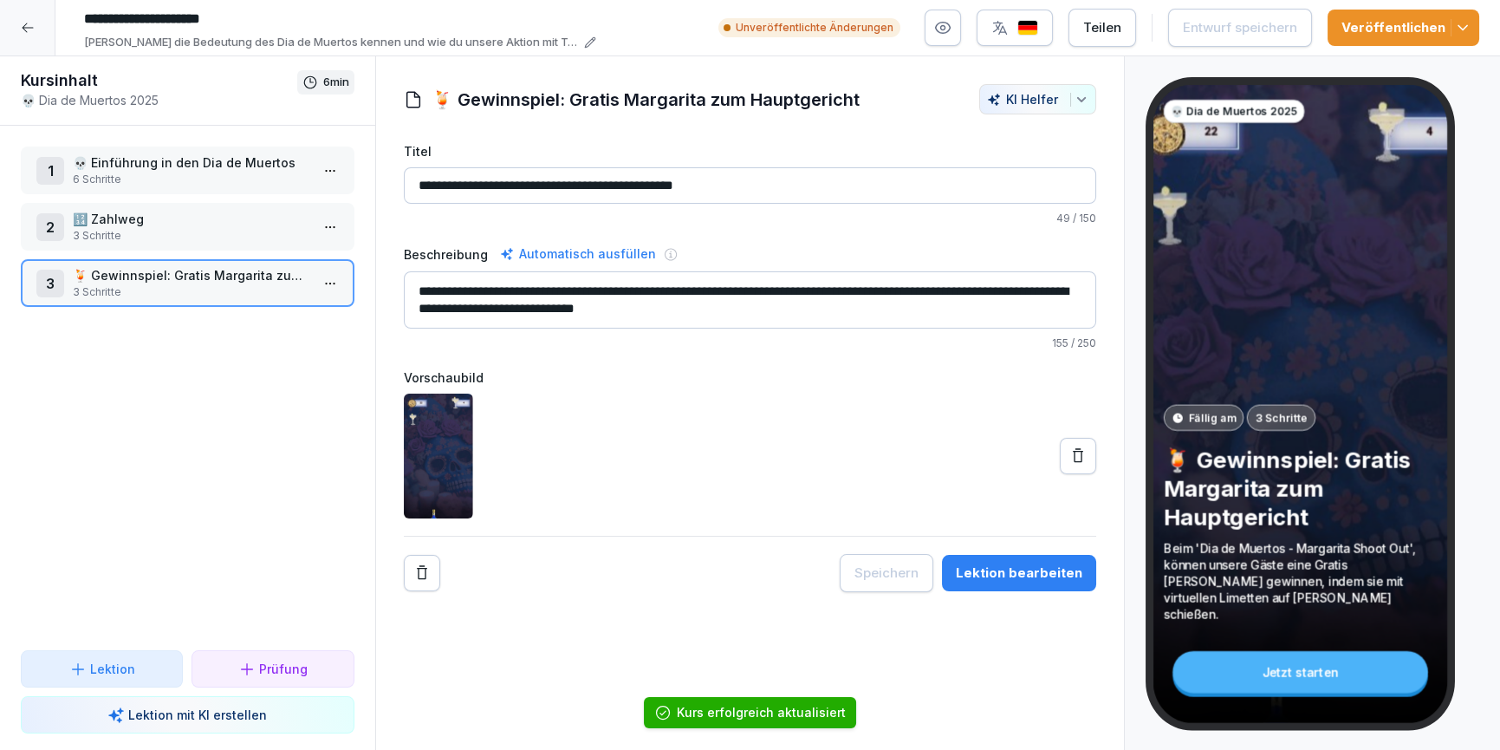
click at [35, 29] on div at bounding box center [27, 27] width 55 height 55
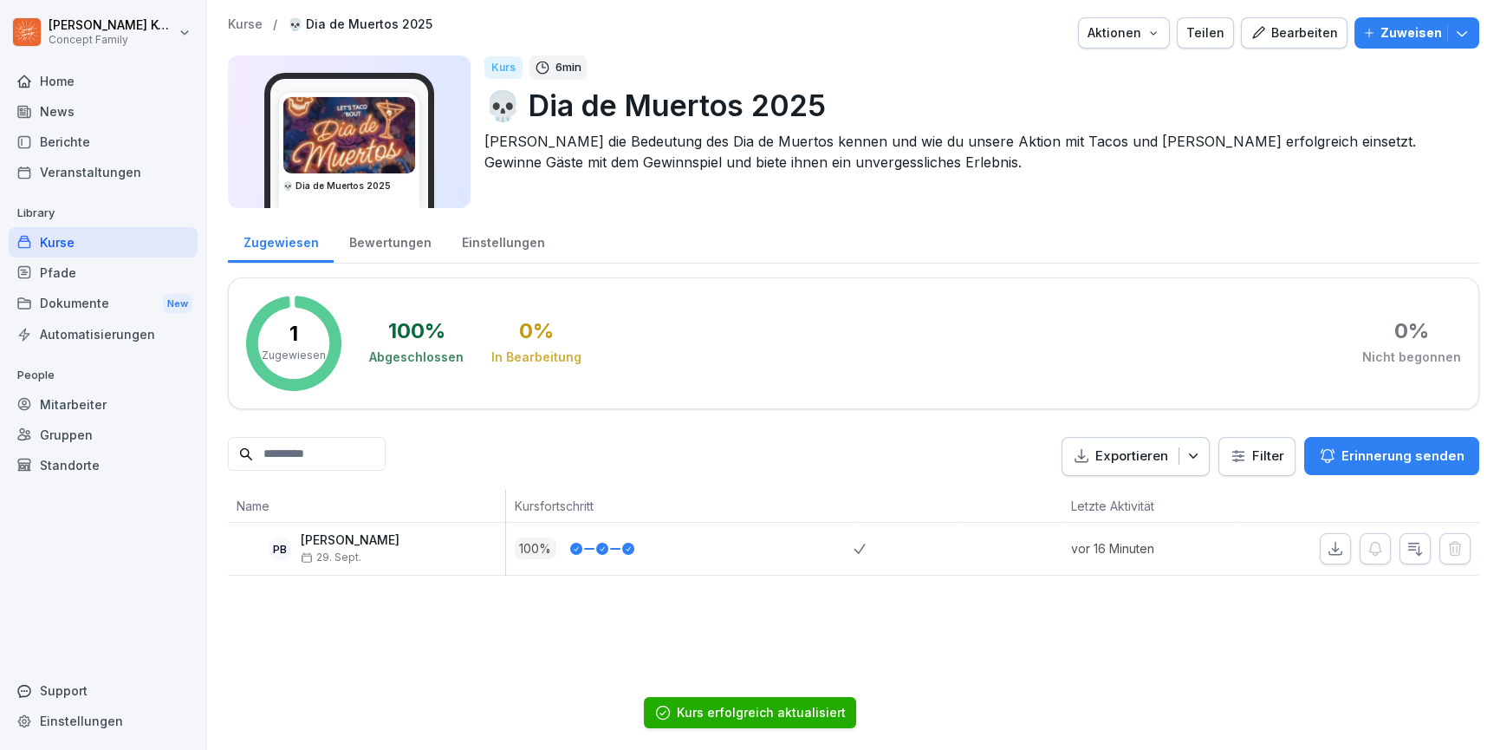
click at [83, 243] on div "Kurse" at bounding box center [103, 242] width 189 height 30
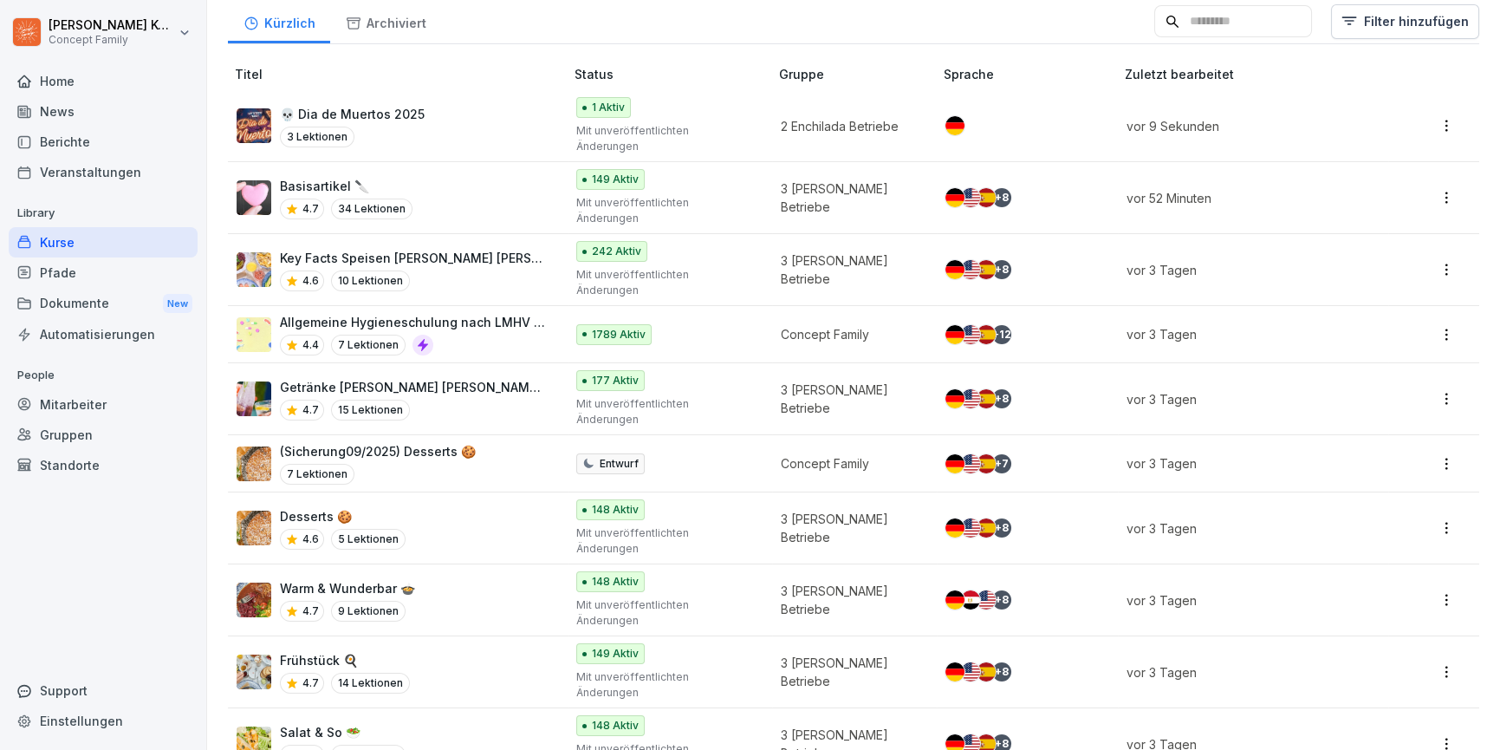
scroll to position [145, 0]
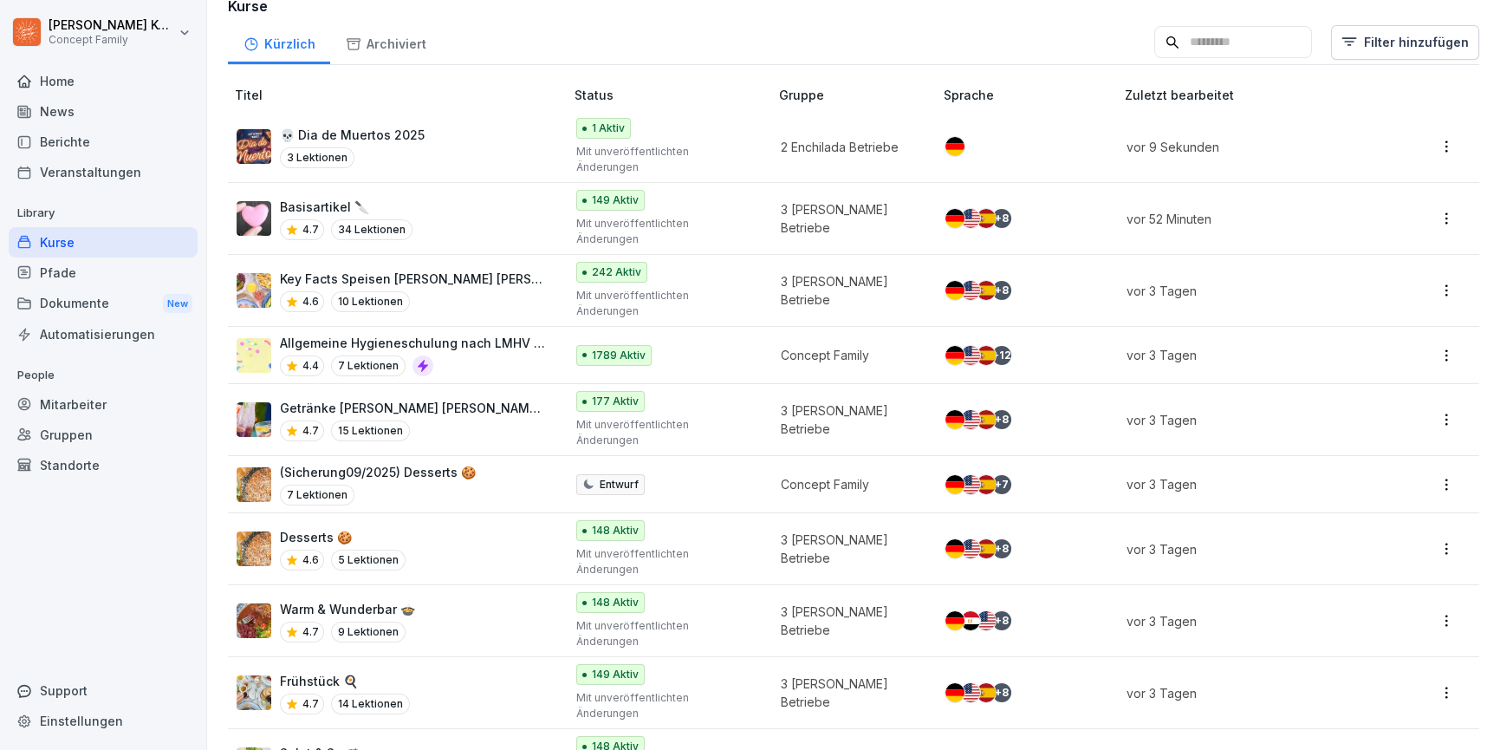
click at [468, 198] on div "Basisartikel 🔪 4.7 34 Lektionen" at bounding box center [392, 219] width 310 height 42
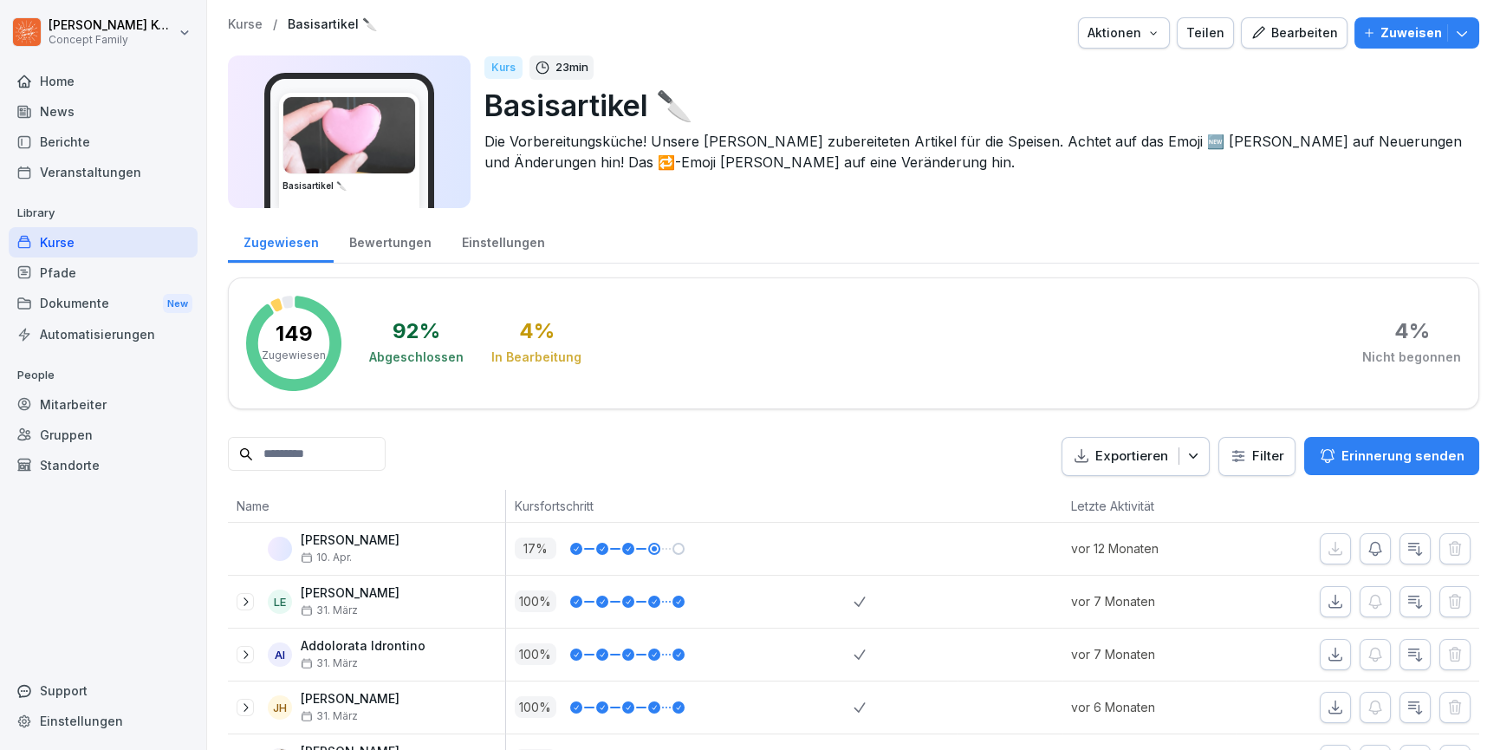
click at [409, 248] on div "Bewertungen" at bounding box center [390, 240] width 113 height 44
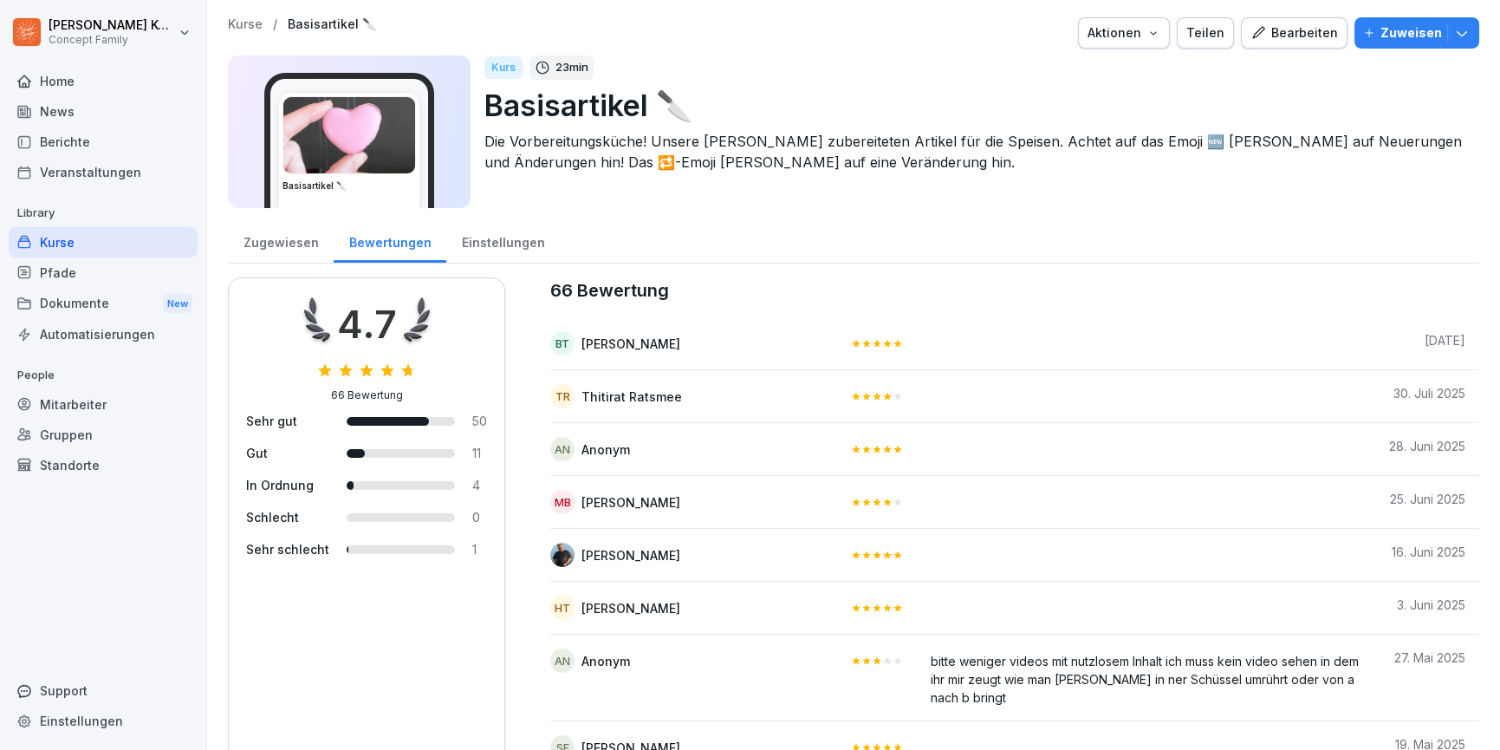
click at [56, 241] on div "Kurse" at bounding box center [103, 242] width 189 height 30
